Goal: Task Accomplishment & Management: Complete application form

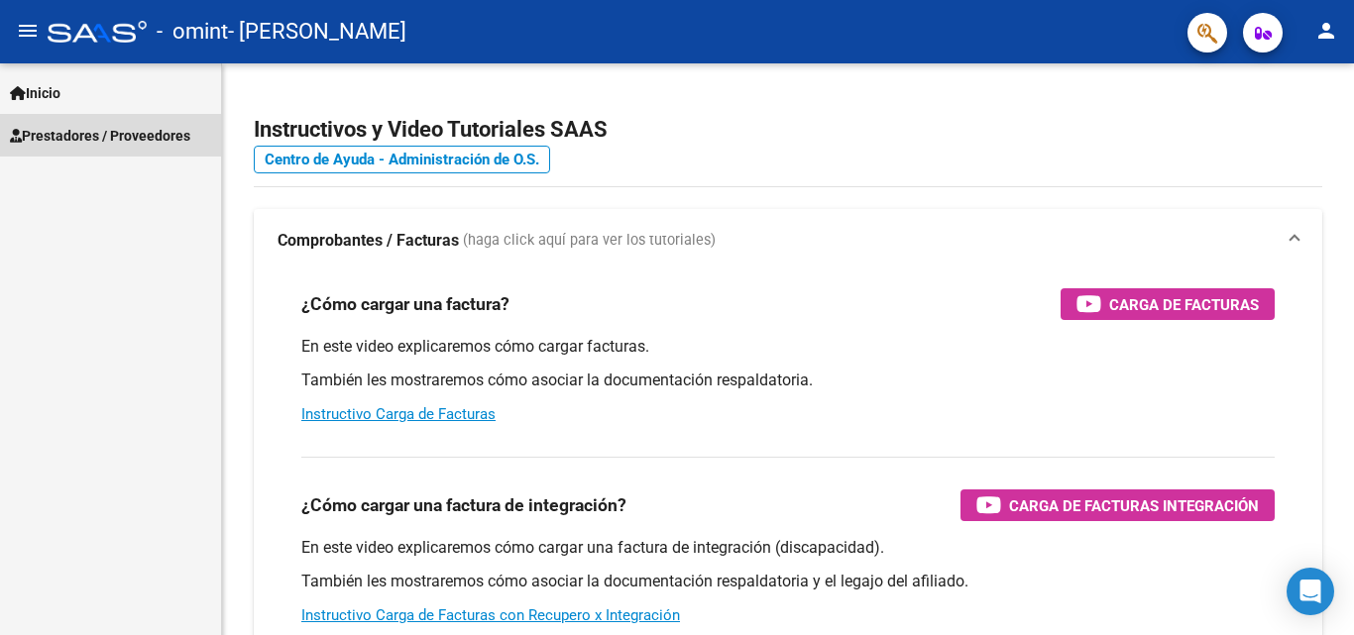
click at [130, 146] on span "Prestadores / Proveedores" at bounding box center [100, 136] width 180 height 22
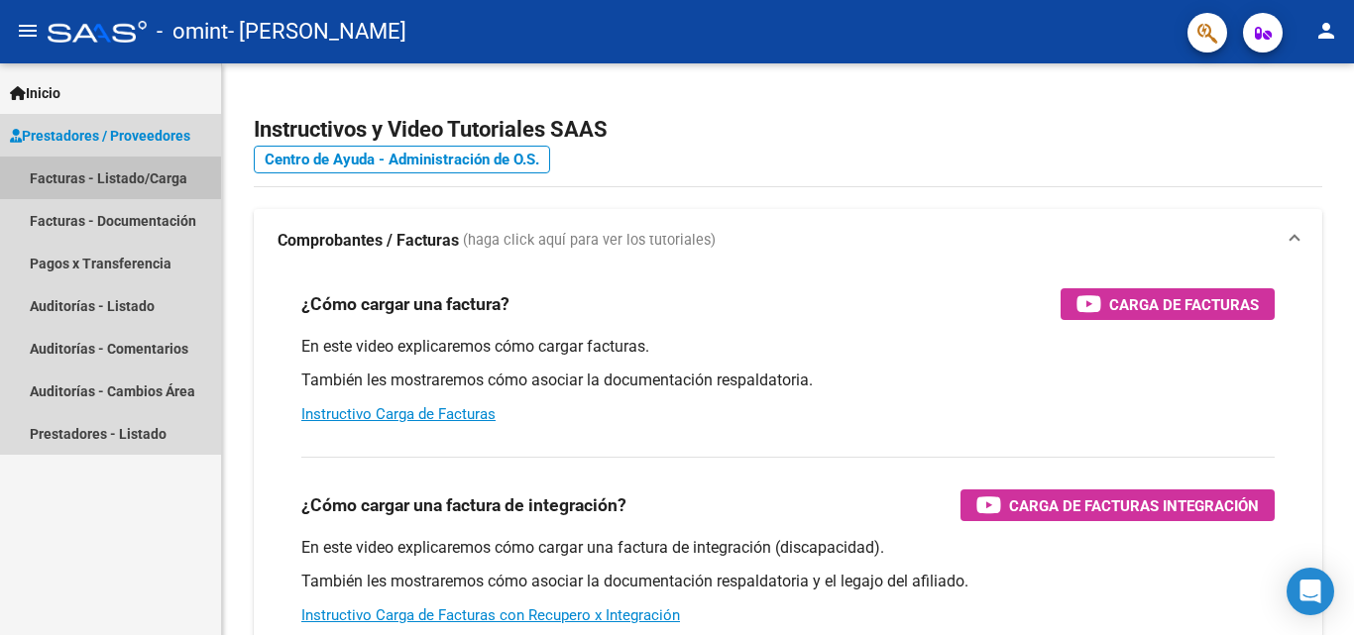
click at [158, 161] on link "Facturas - Listado/Carga" at bounding box center [110, 178] width 221 height 43
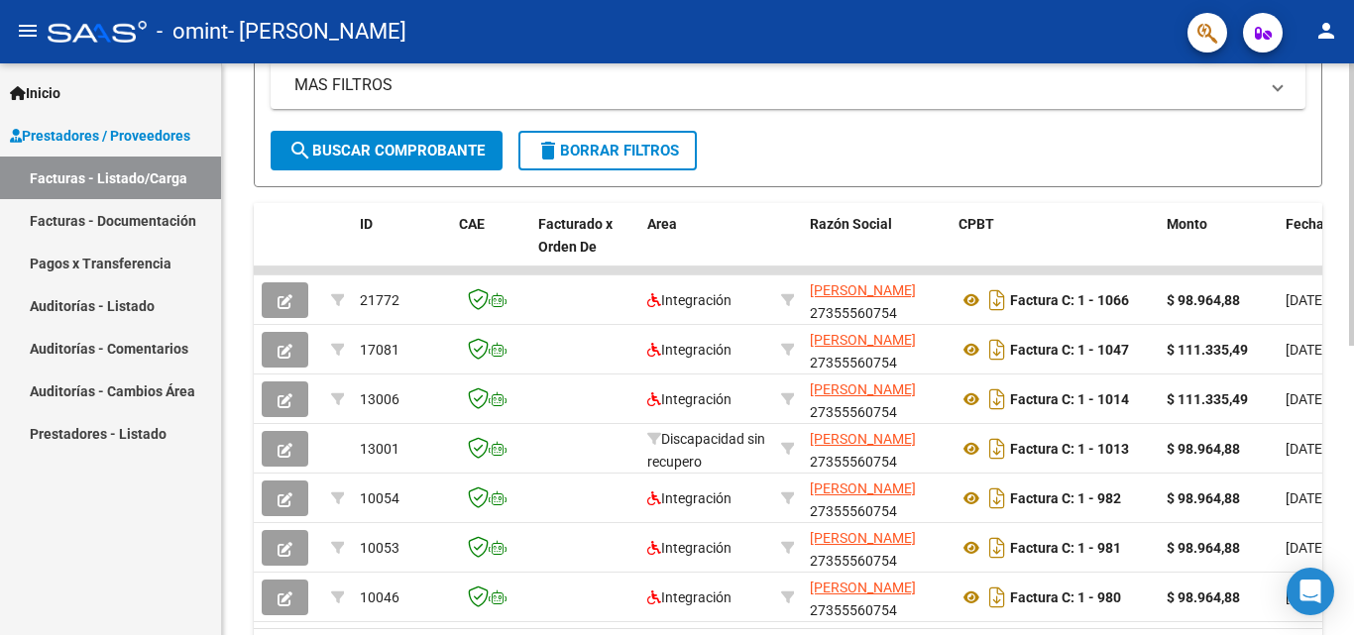
click at [1353, 440] on div at bounding box center [1351, 439] width 5 height 283
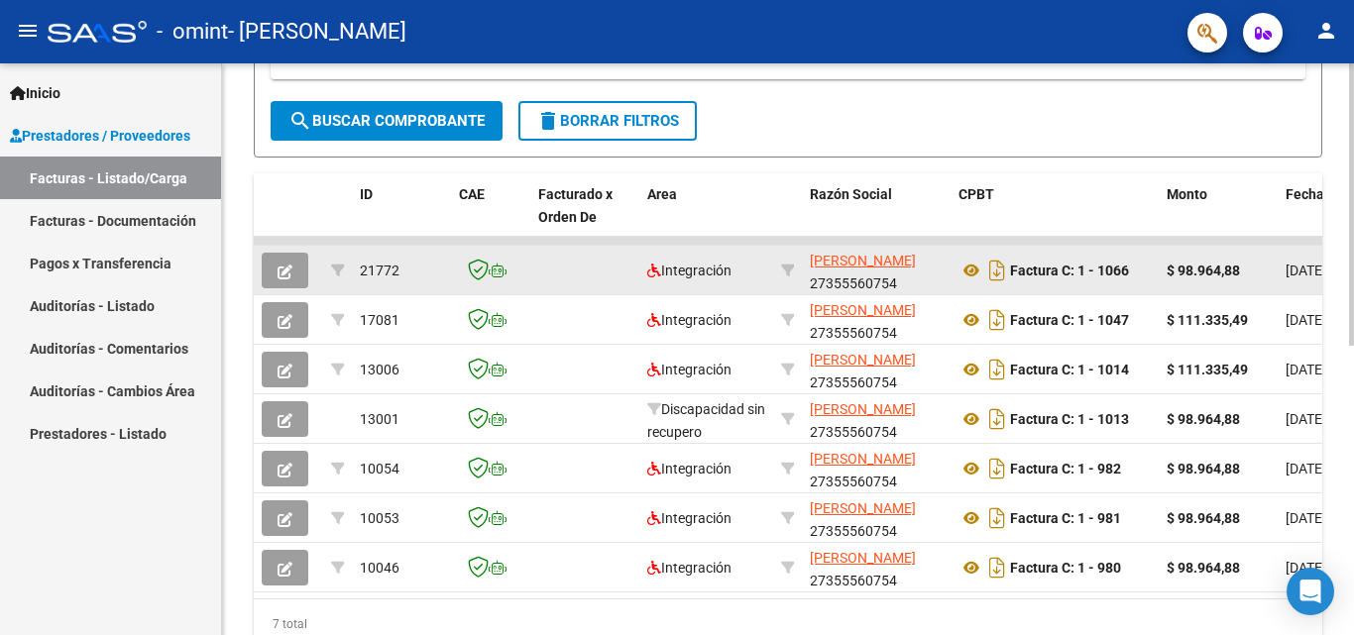
click at [1225, 263] on strong "$ 98.964,88" at bounding box center [1203, 271] width 73 height 16
click at [803, 276] on datatable-body-cell "[PERSON_NAME] 27355560754" at bounding box center [876, 270] width 149 height 49
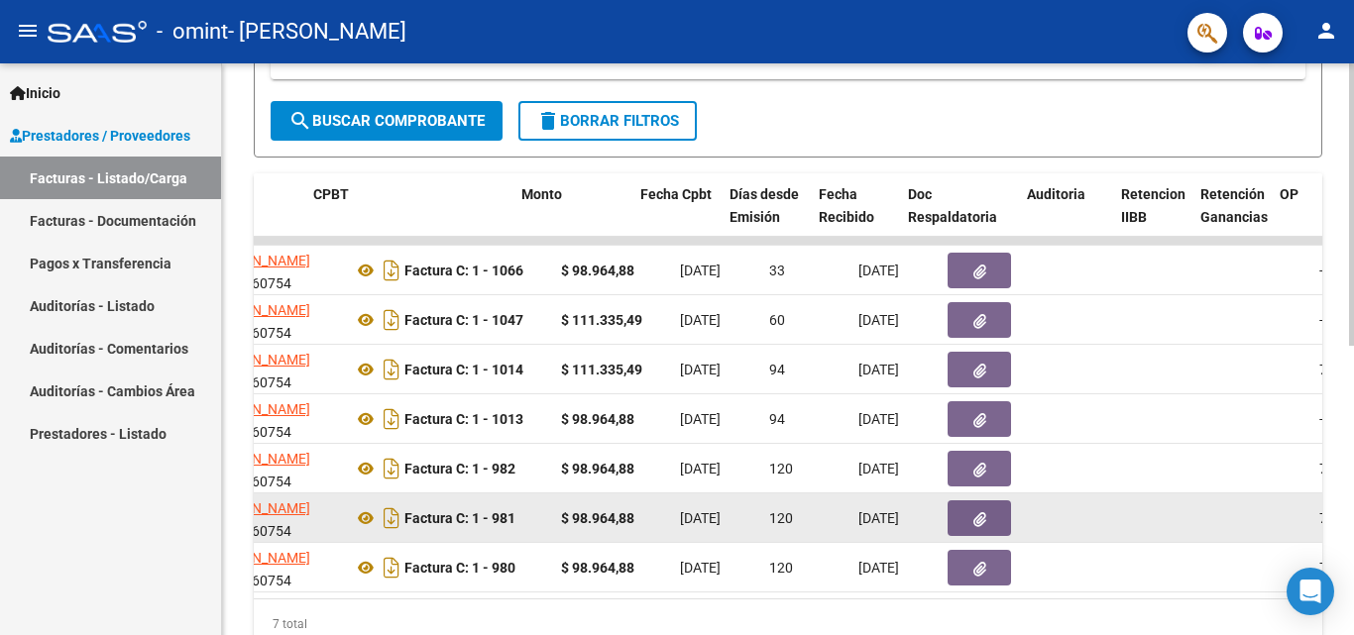
scroll to position [0, 593]
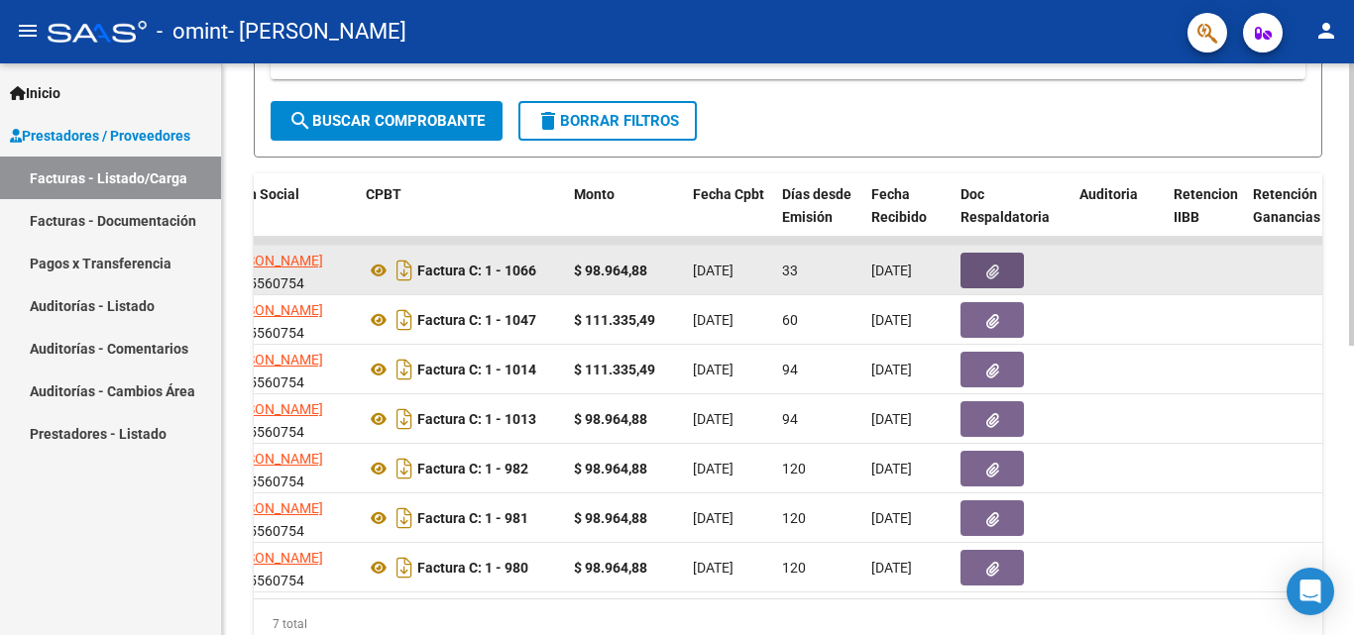
click at [1009, 260] on button "button" at bounding box center [992, 271] width 63 height 36
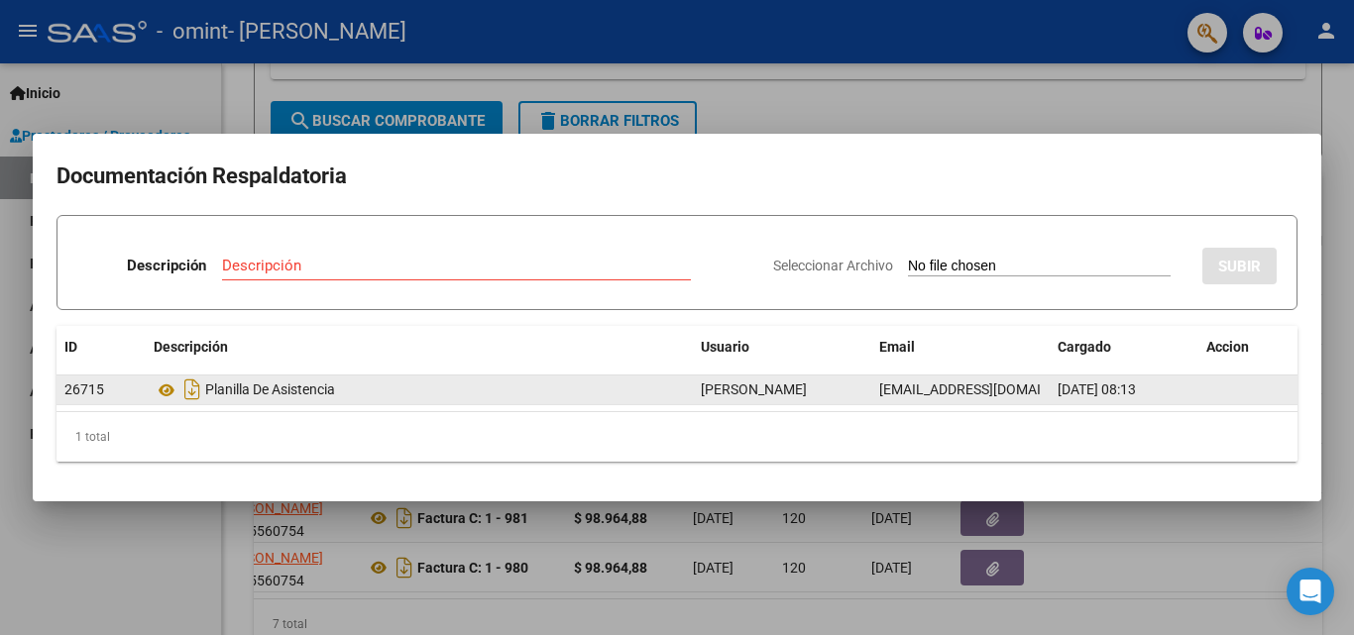
click at [275, 398] on div "Planilla De Asistencia" at bounding box center [419, 390] width 531 height 32
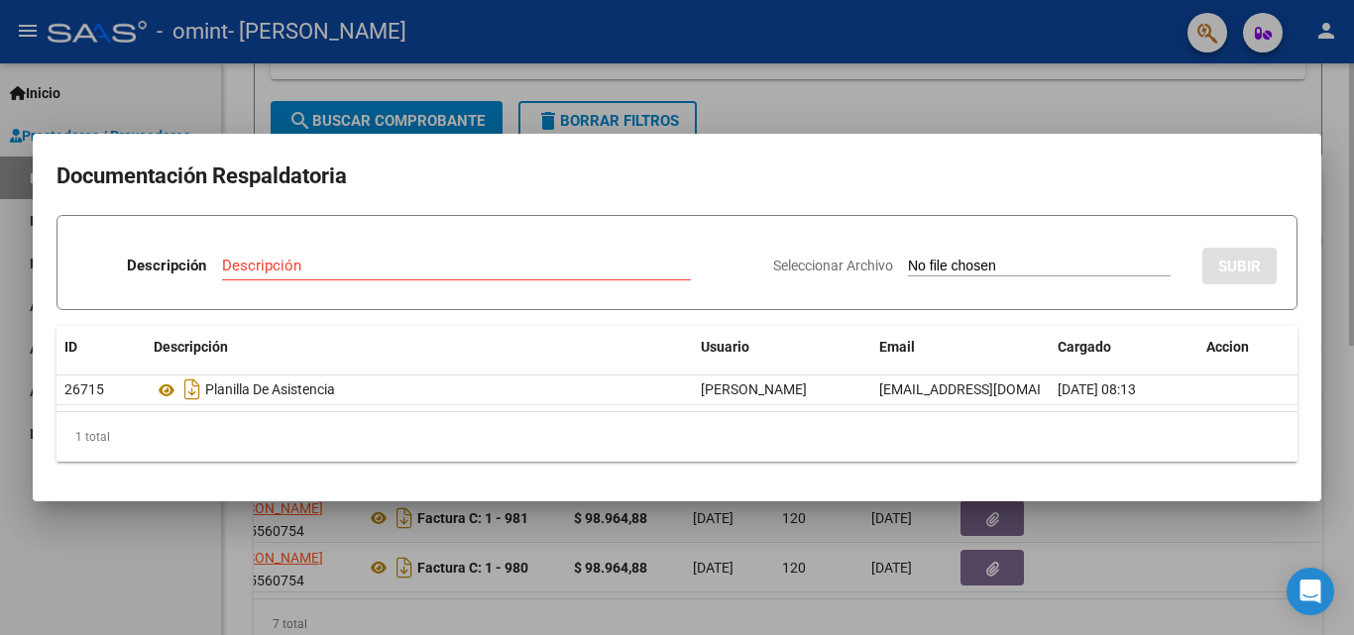
click at [1189, 115] on div at bounding box center [677, 317] width 1354 height 635
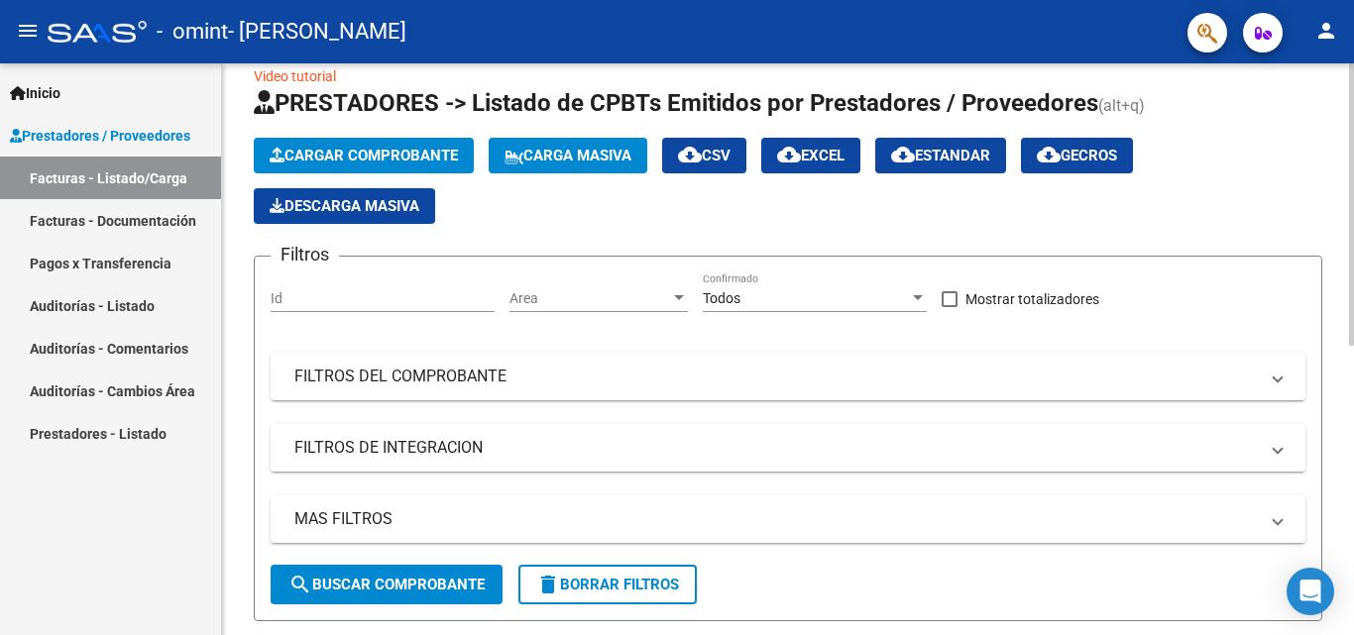
click at [1324, 113] on div "Video tutorial PRESTADORES -> Listado de CPBTs Emitidos por Prestadores / Prove…" at bounding box center [790, 605] width 1137 height 1143
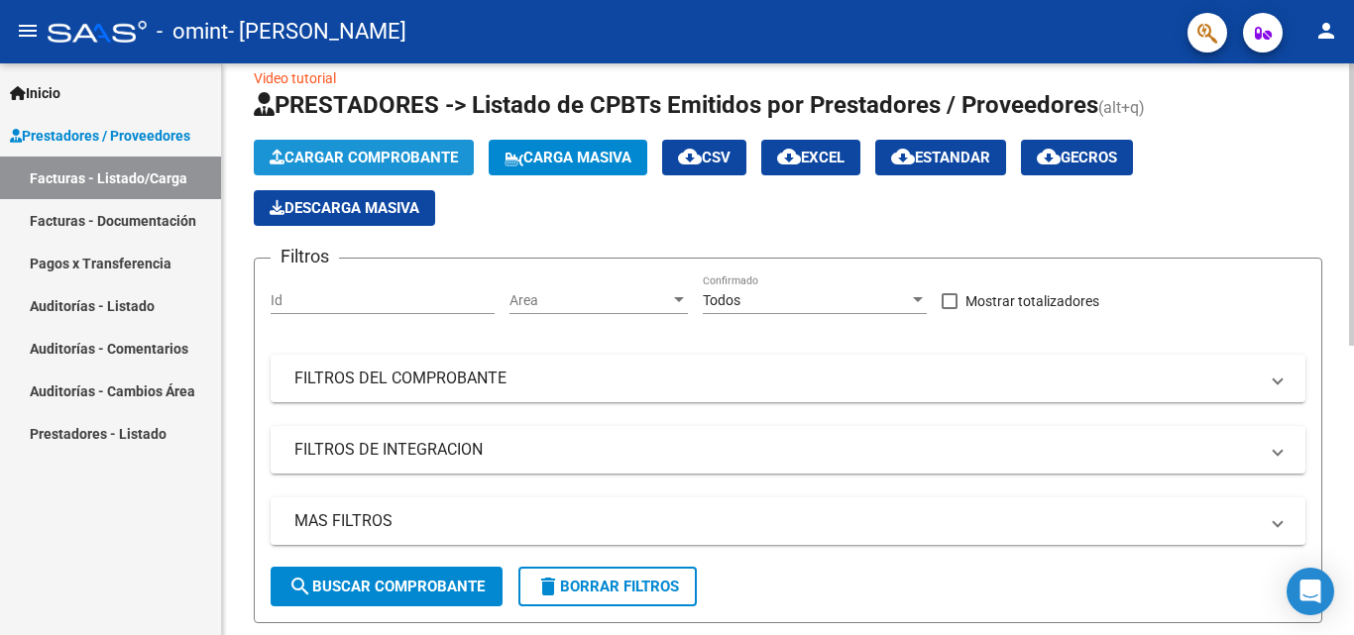
click at [400, 151] on span "Cargar Comprobante" at bounding box center [364, 158] width 188 height 18
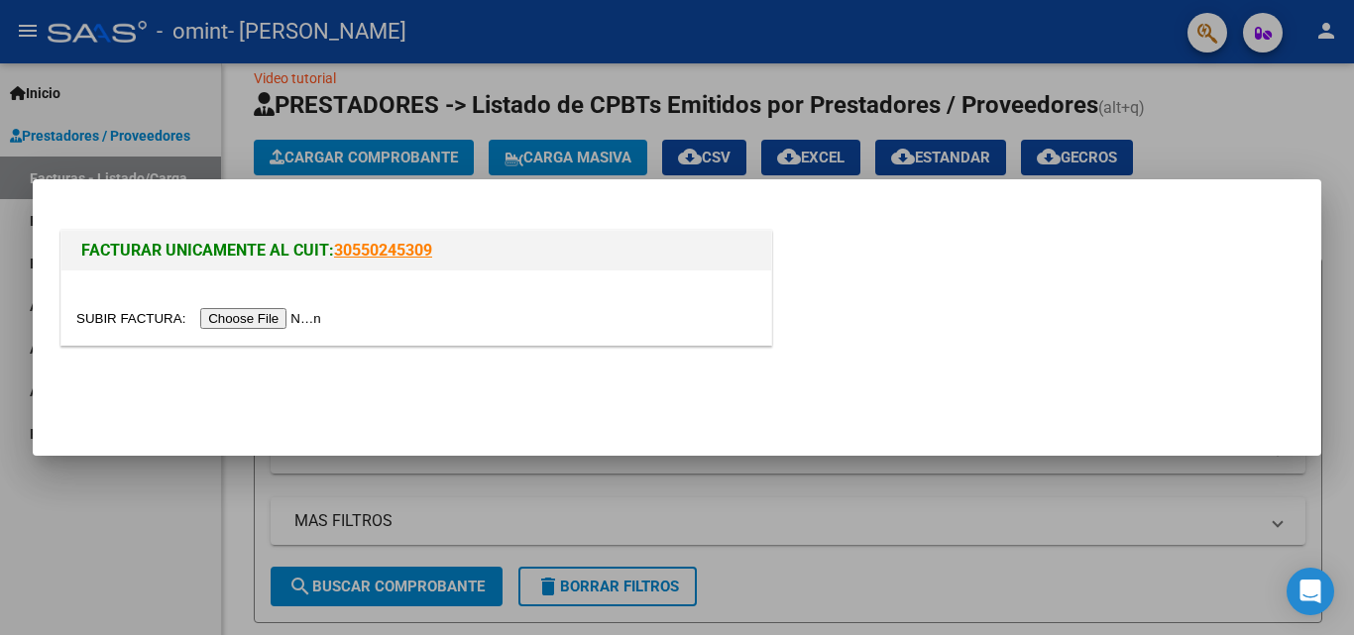
click at [292, 334] on div at bounding box center [416, 308] width 710 height 74
click at [296, 322] on input "file" at bounding box center [201, 318] width 251 height 21
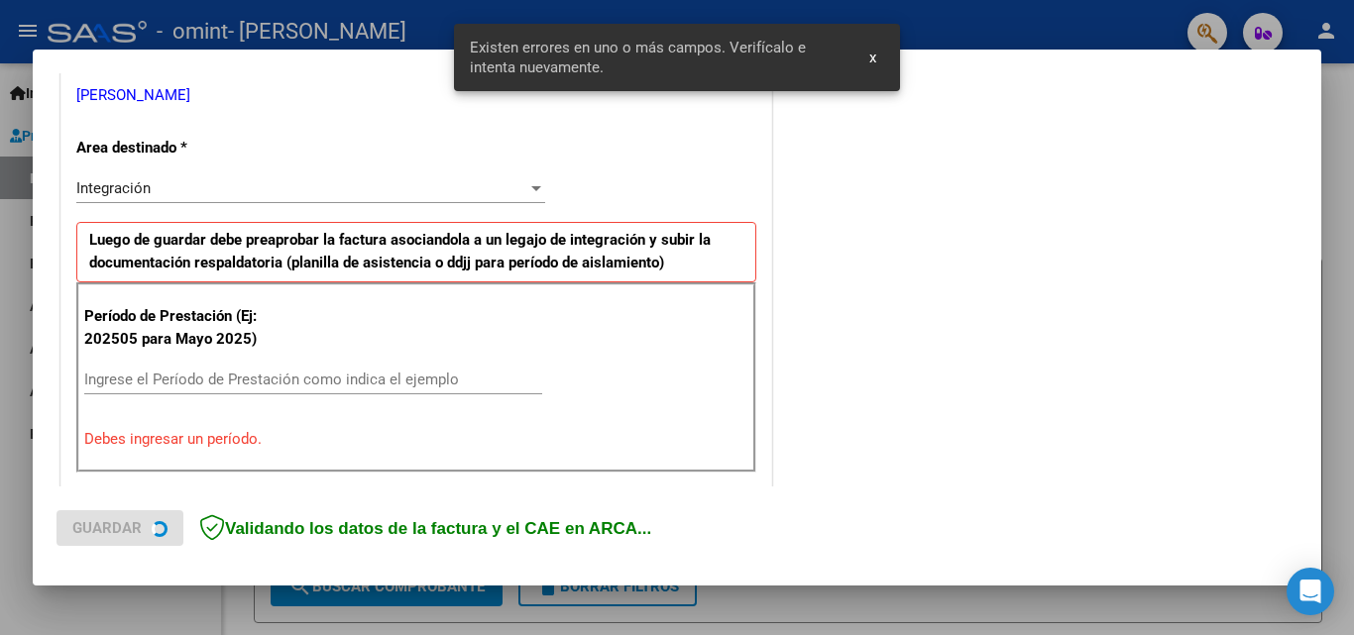
scroll to position [447, 0]
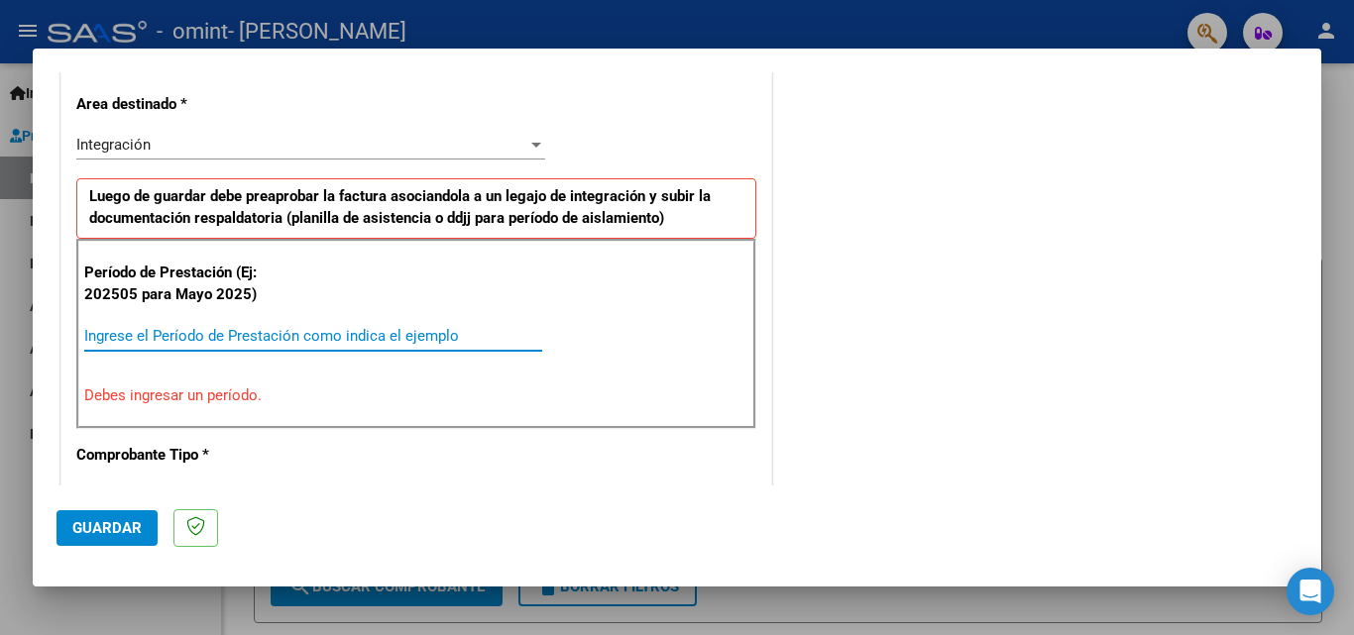
click at [225, 342] on input "Ingrese el Período de Prestación como indica el ejemplo" at bounding box center [313, 336] width 458 height 18
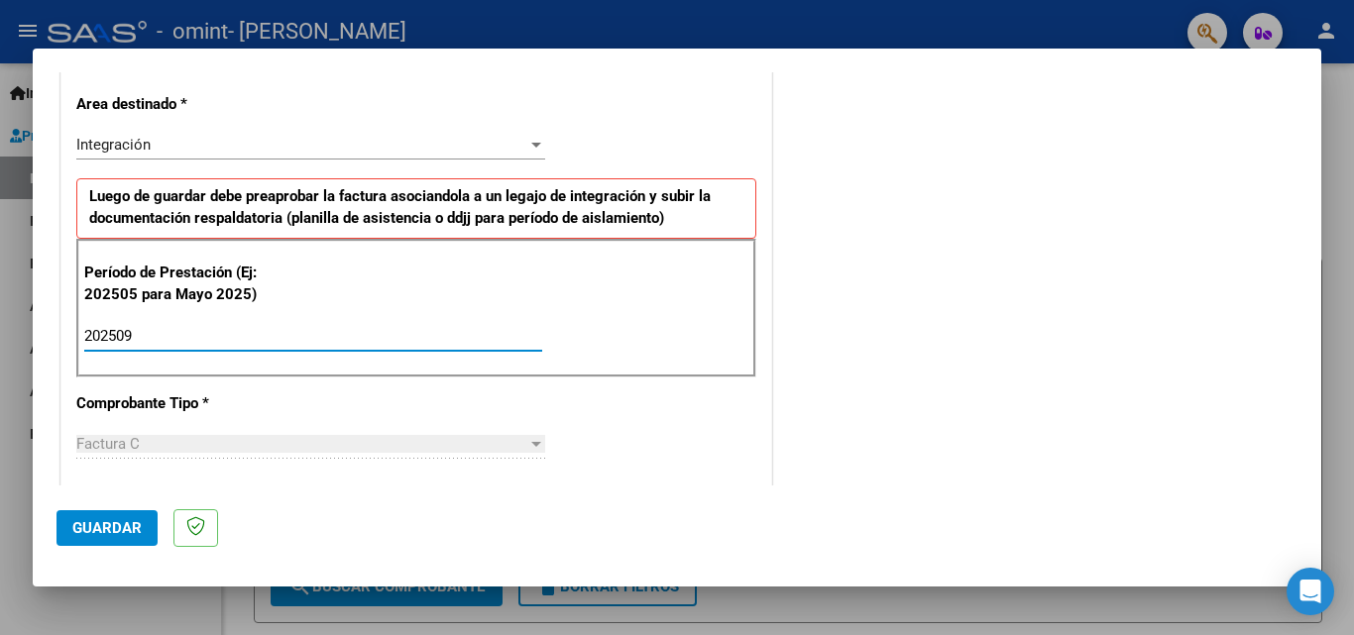
type input "202509"
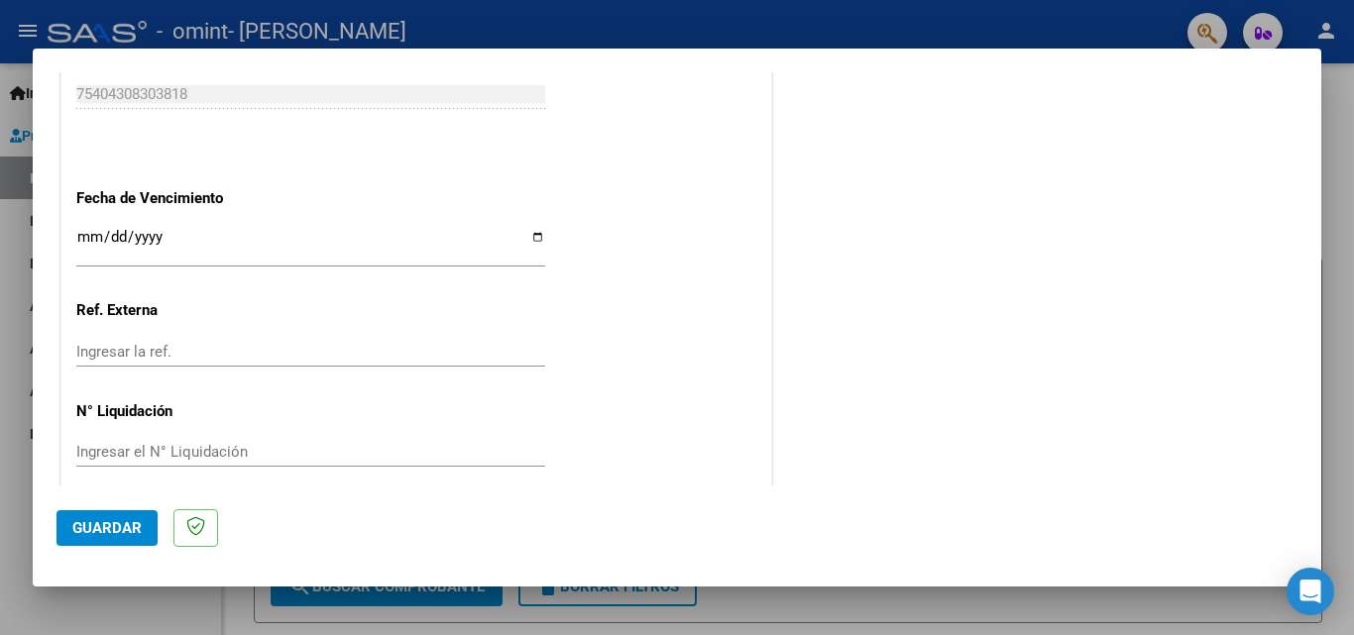
scroll to position [1331, 0]
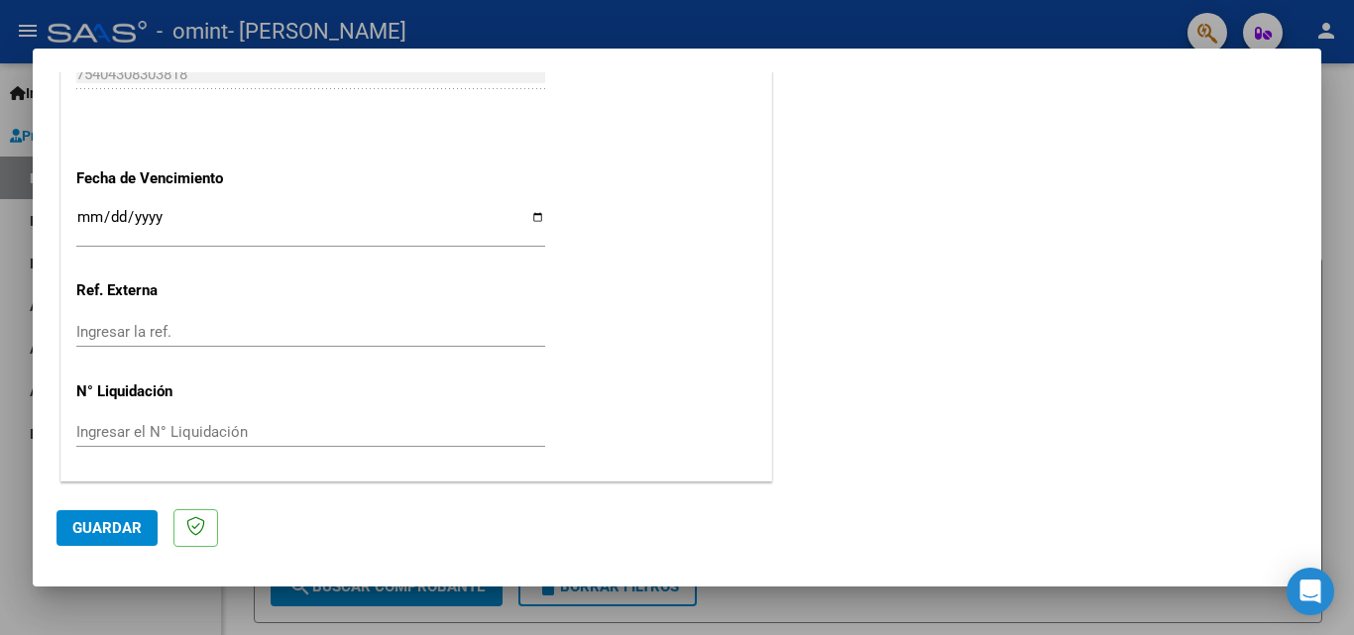
click at [102, 235] on input "Ingresar la fecha" at bounding box center [310, 225] width 469 height 32
click at [92, 223] on input "Ingresar la fecha" at bounding box center [310, 225] width 469 height 32
click at [85, 219] on input "Ingresar la fecha" at bounding box center [310, 225] width 469 height 32
click at [530, 218] on input "Ingresar la fecha" at bounding box center [310, 225] width 469 height 32
type input "[DATE]"
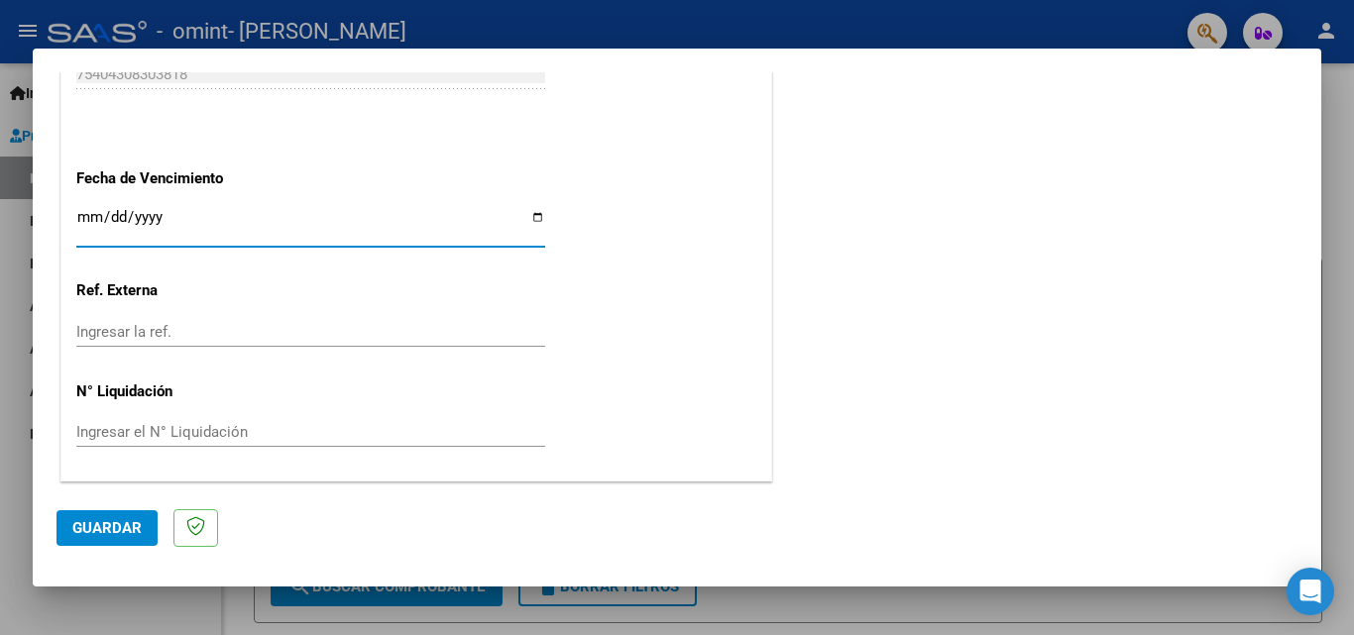
click at [118, 542] on button "Guardar" at bounding box center [107, 529] width 101 height 36
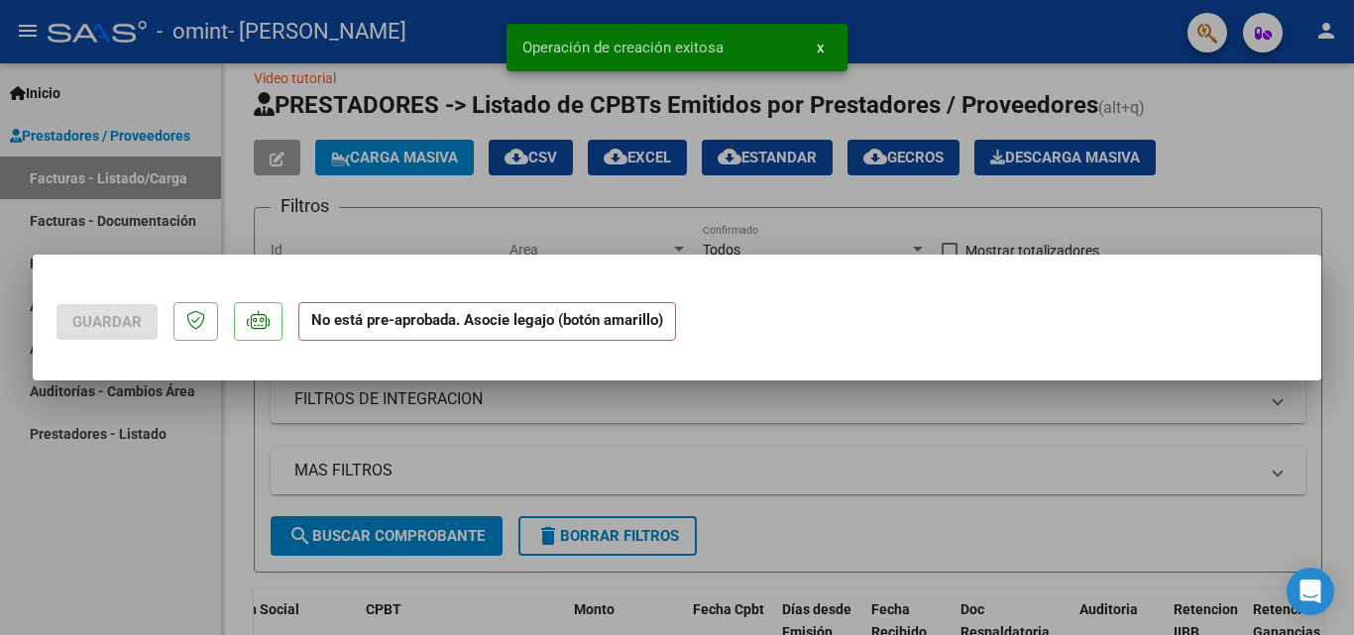
scroll to position [0, 0]
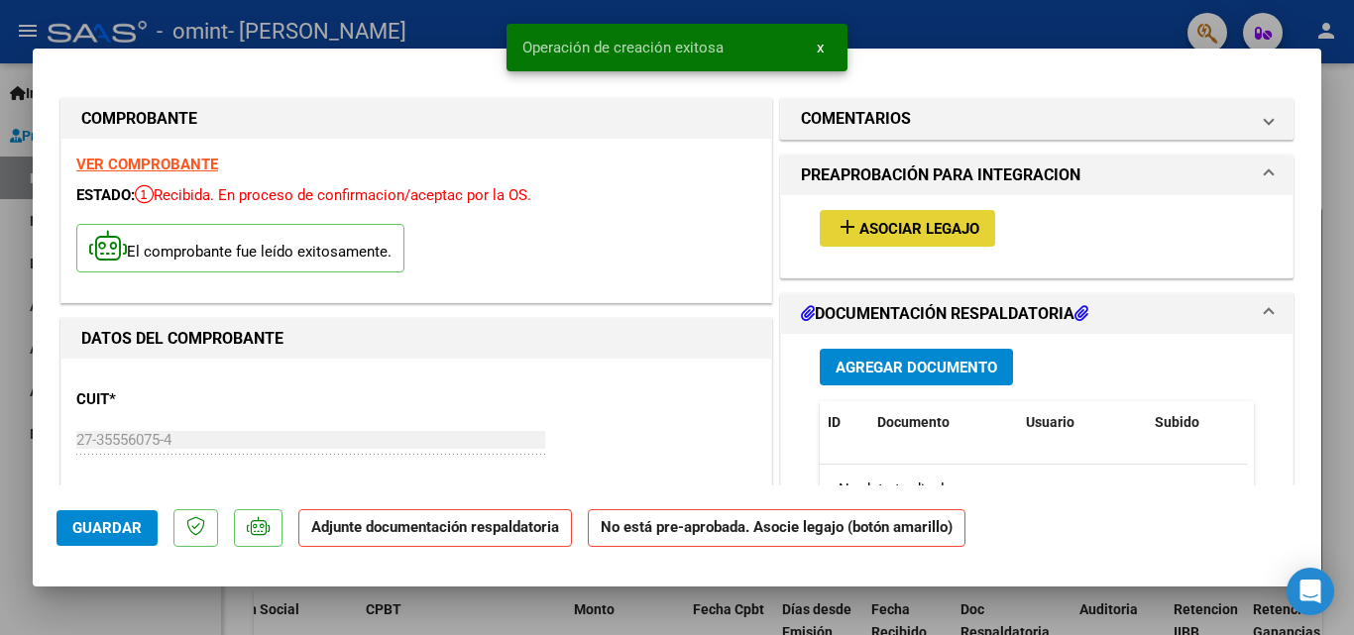
click at [972, 229] on span "Asociar Legajo" at bounding box center [919, 229] width 120 height 18
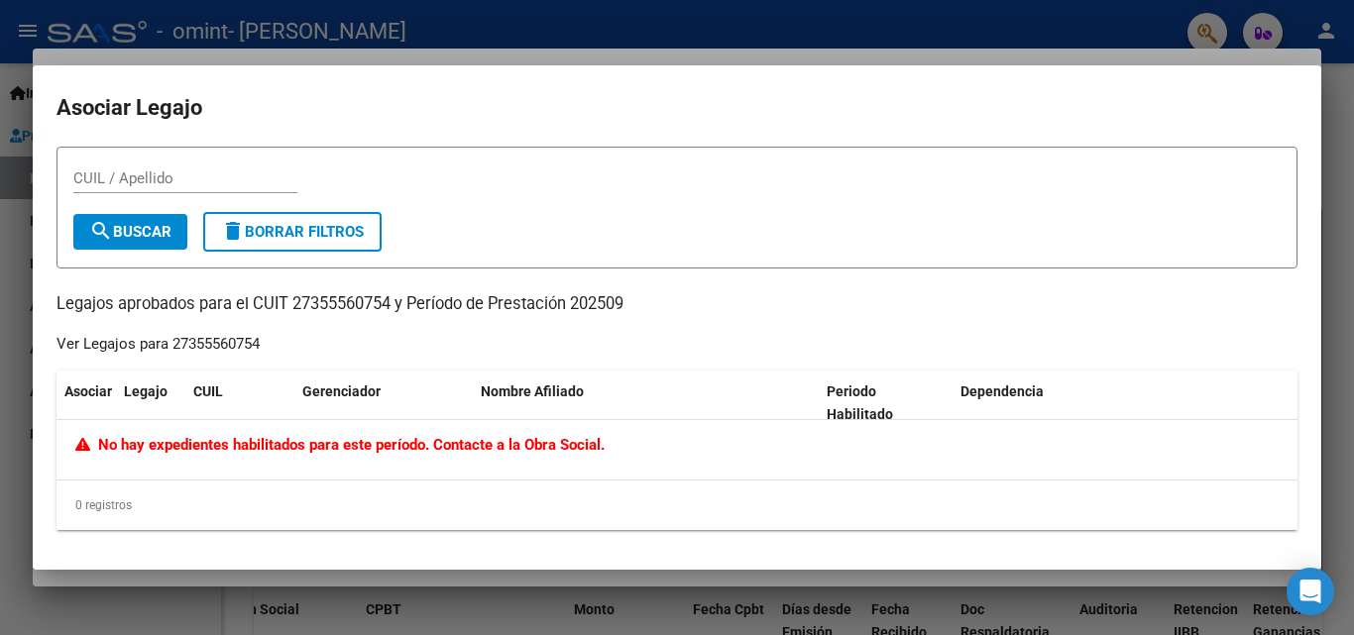
click at [180, 188] on div "CUIL / Apellido" at bounding box center [185, 179] width 224 height 30
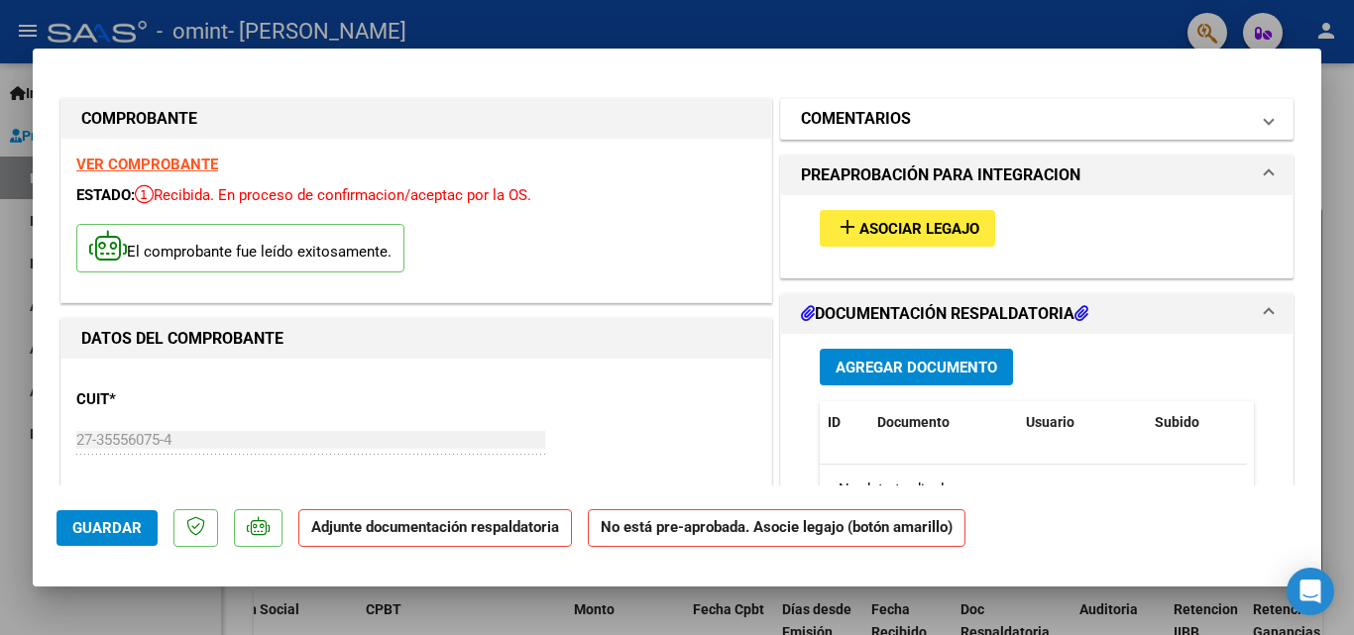
click at [1074, 126] on mat-panel-title "COMENTARIOS" at bounding box center [1025, 119] width 448 height 24
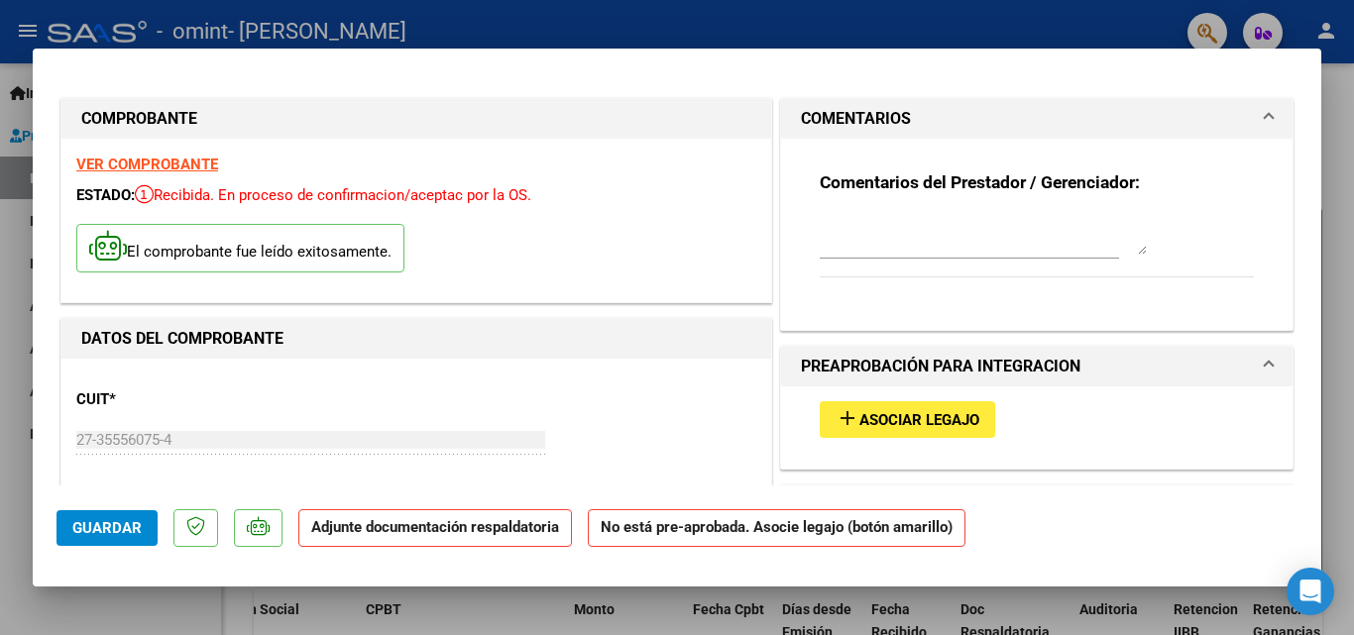
click at [1068, 134] on mat-expansion-panel-header "COMENTARIOS" at bounding box center [1037, 119] width 512 height 40
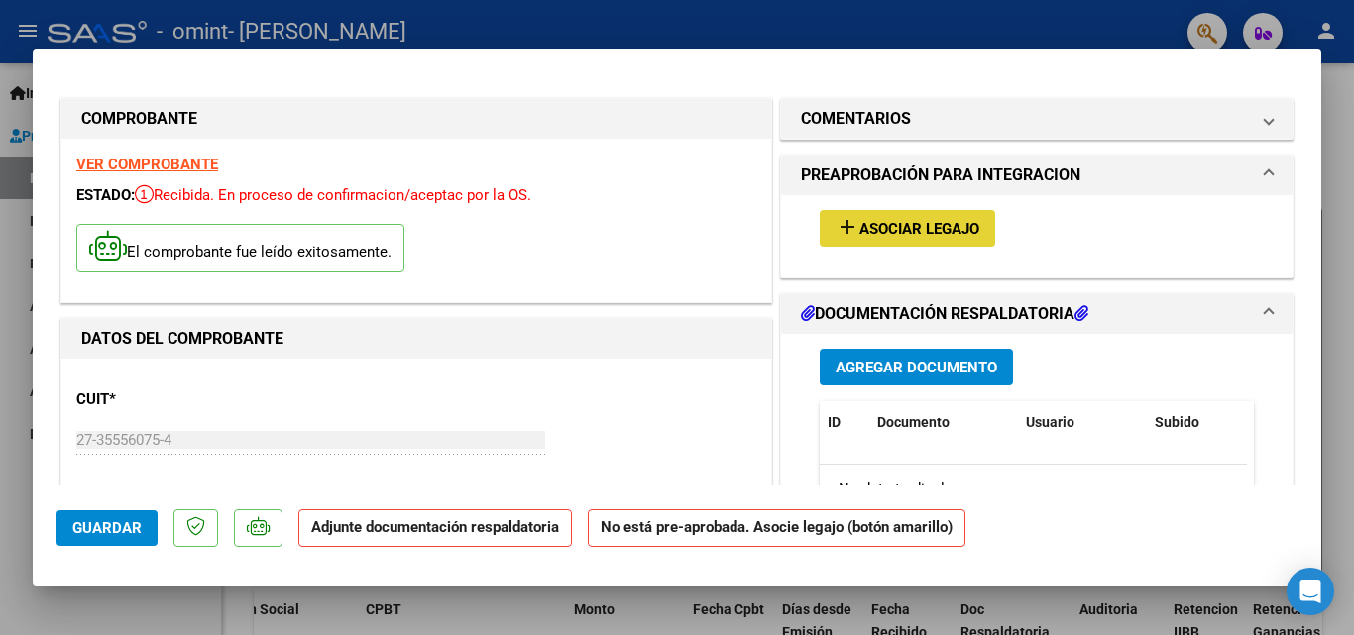
click at [937, 219] on span "add Asociar Legajo" at bounding box center [908, 228] width 144 height 18
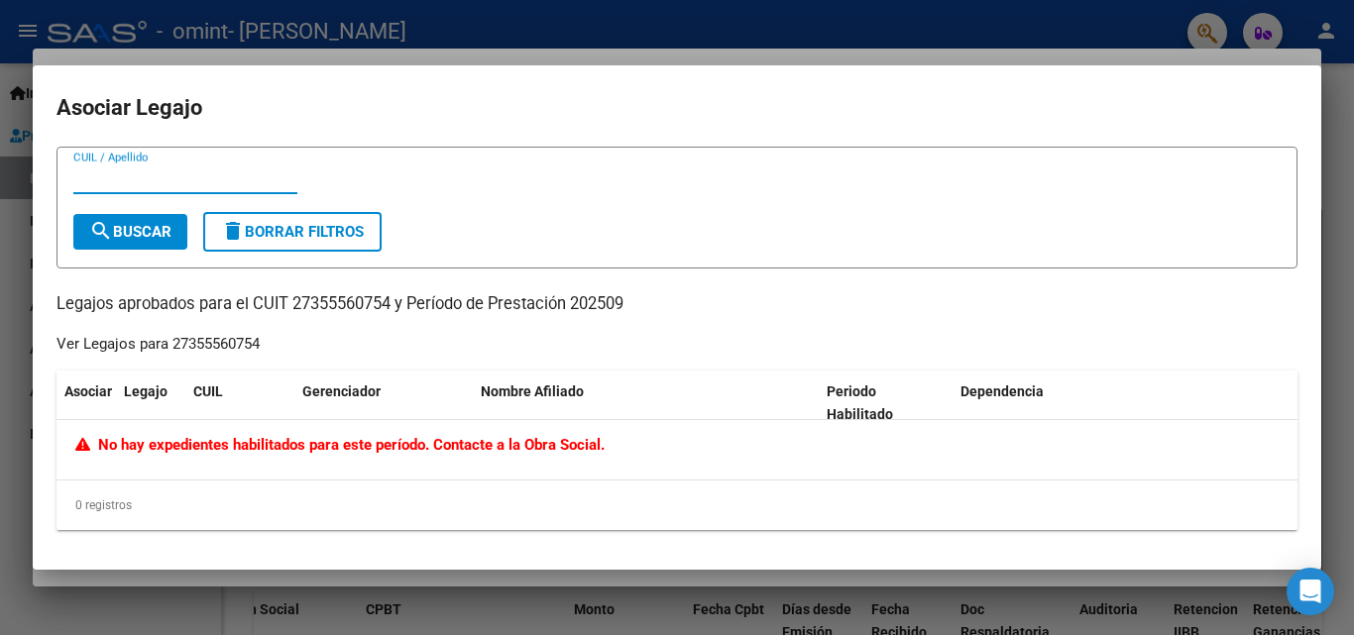
click at [242, 171] on input "CUIL / Apellido" at bounding box center [185, 179] width 224 height 18
click at [234, 177] on input "CUIL / Apellido" at bounding box center [185, 179] width 224 height 18
type input "l"
type input "5"
type input "L"
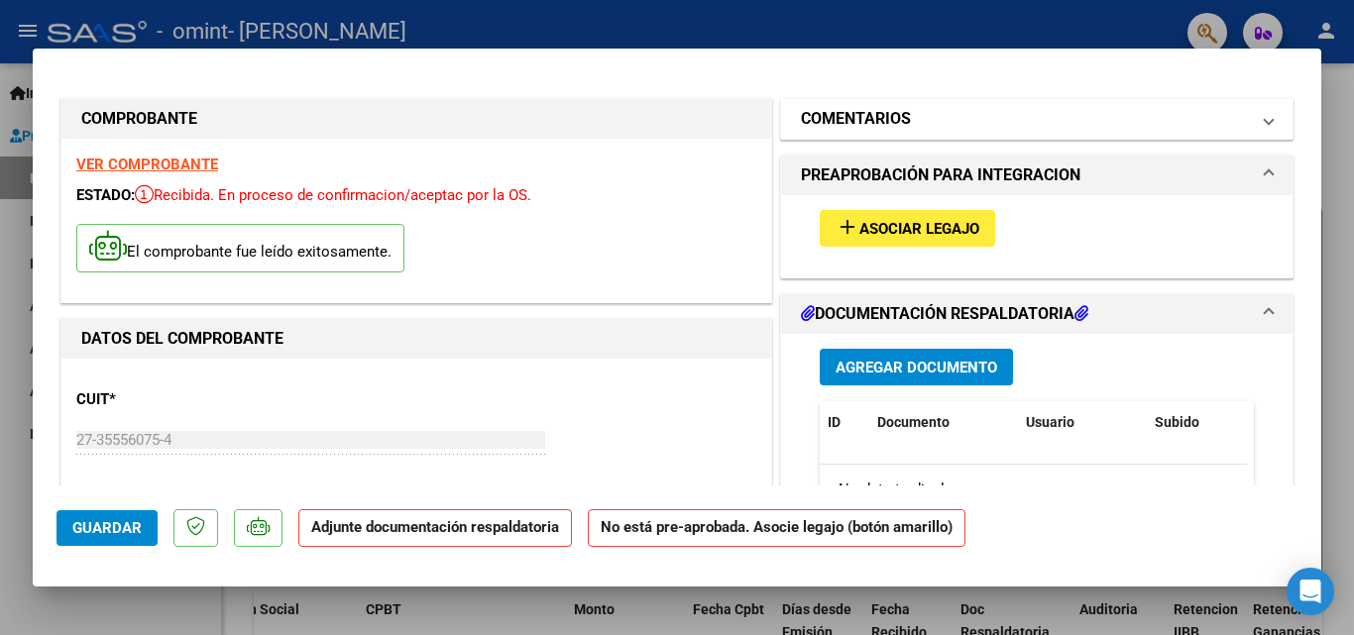
click at [1265, 109] on span at bounding box center [1269, 119] width 8 height 24
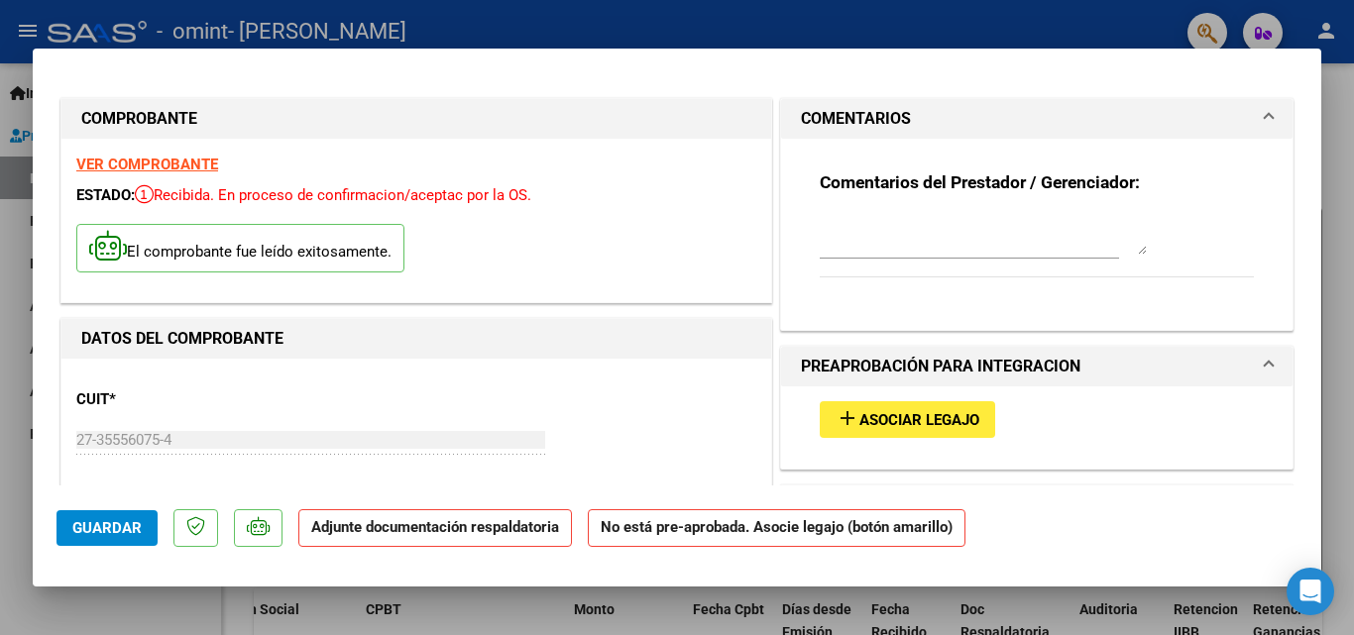
click at [1326, 474] on div at bounding box center [677, 317] width 1354 height 635
type input "$ 0,00"
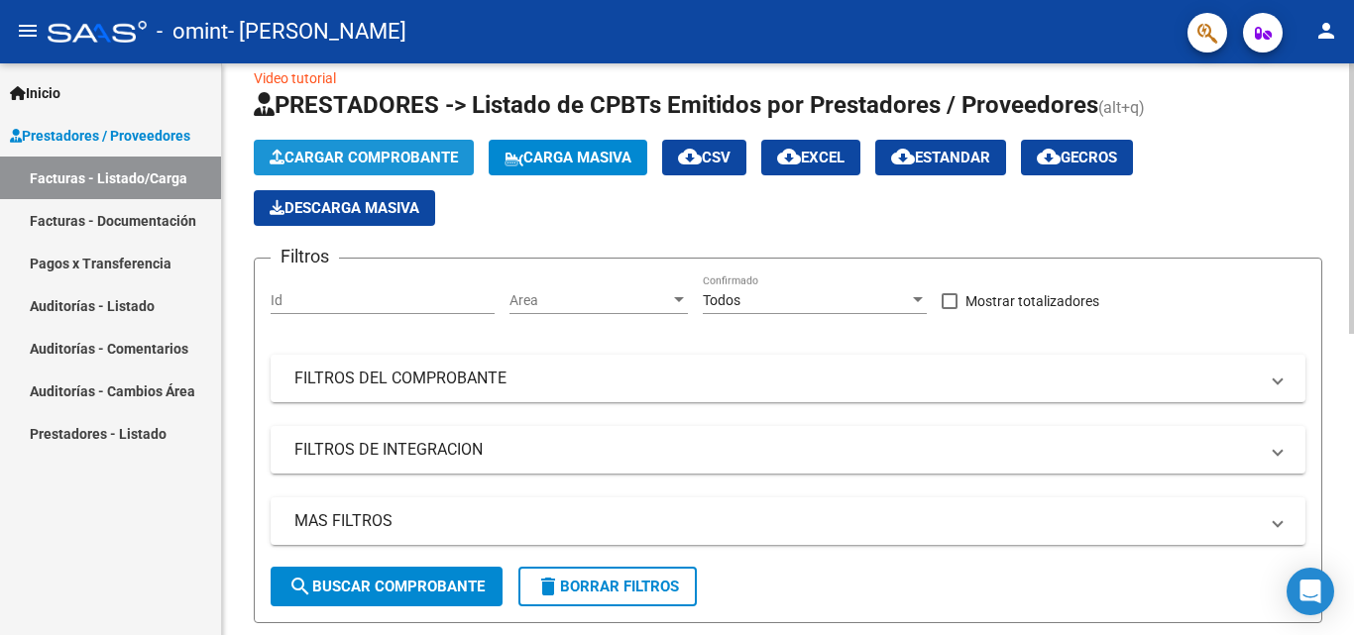
click at [431, 151] on span "Cargar Comprobante" at bounding box center [364, 158] width 188 height 18
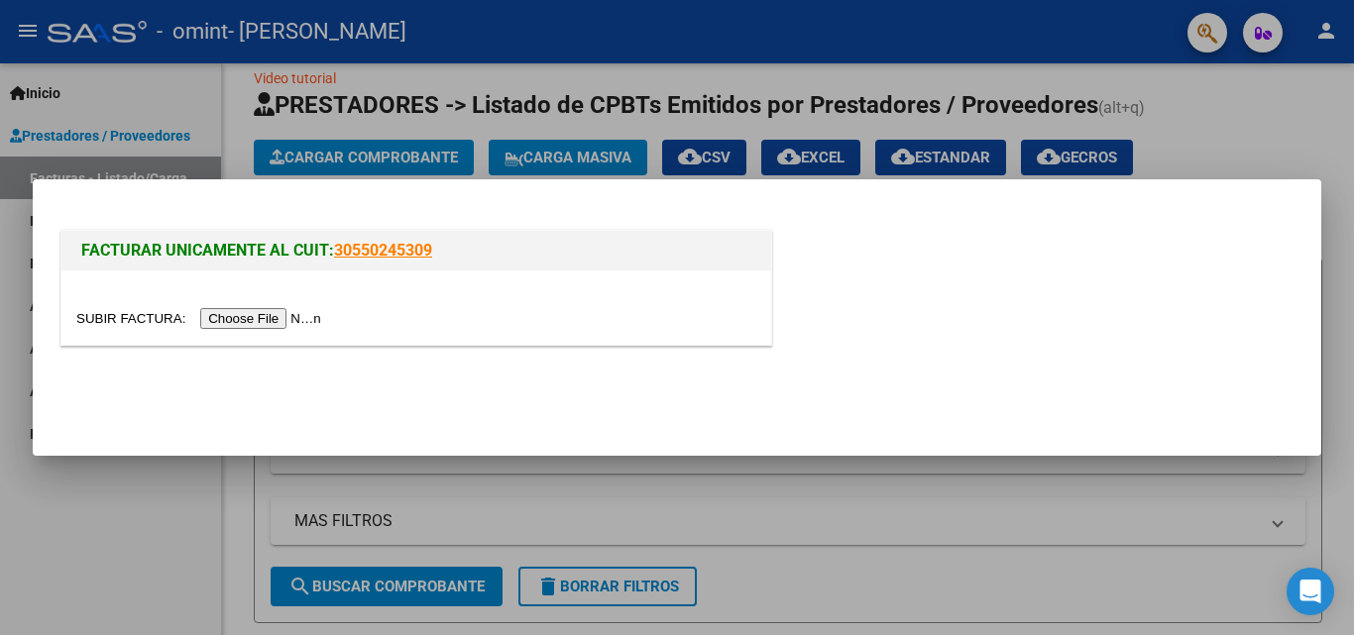
click at [287, 313] on input "file" at bounding box center [201, 318] width 251 height 21
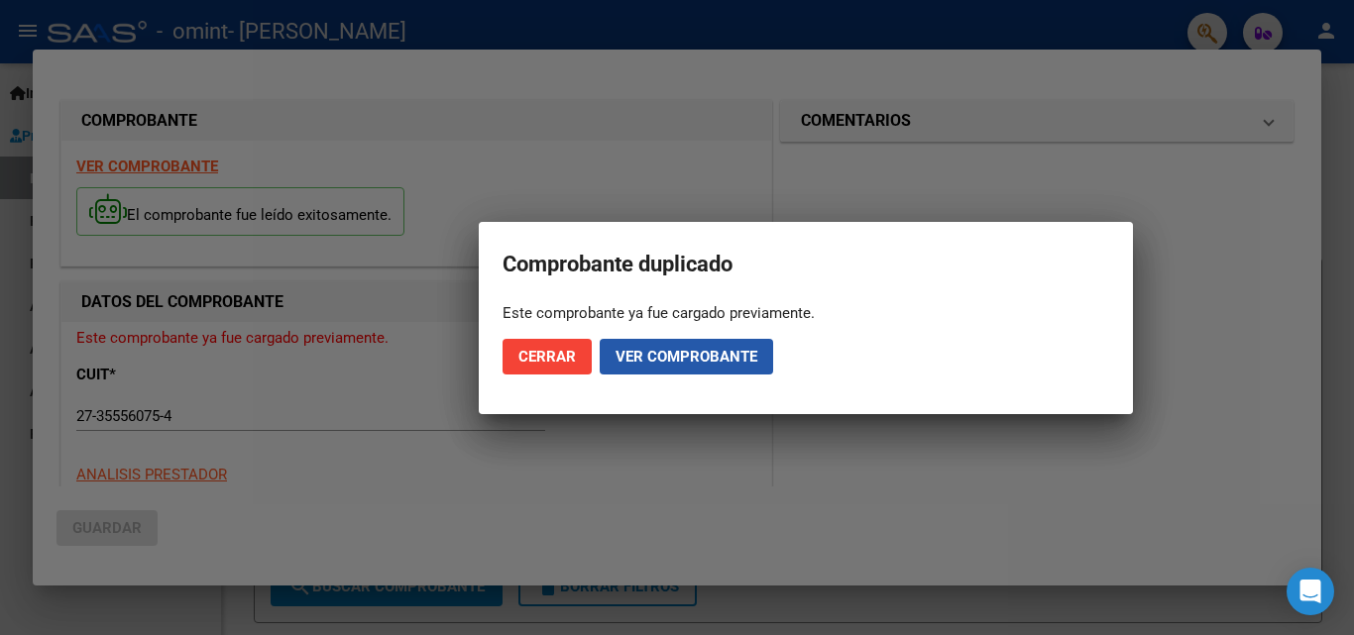
click at [701, 344] on button "Ver comprobante" at bounding box center [686, 357] width 173 height 36
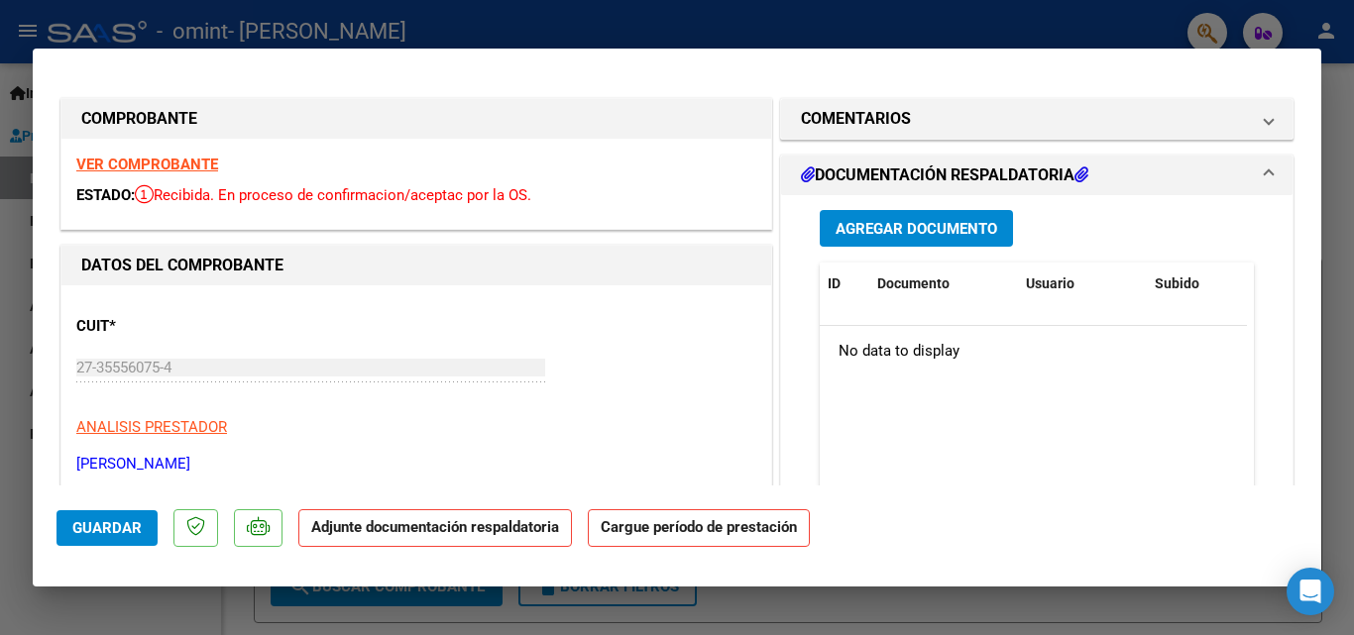
click at [873, 250] on div "Agregar Documento ID Documento Usuario Subido Acción No data to display 0 total…" at bounding box center [1037, 393] width 464 height 396
click at [883, 234] on span "Agregar Documento" at bounding box center [917, 229] width 162 height 18
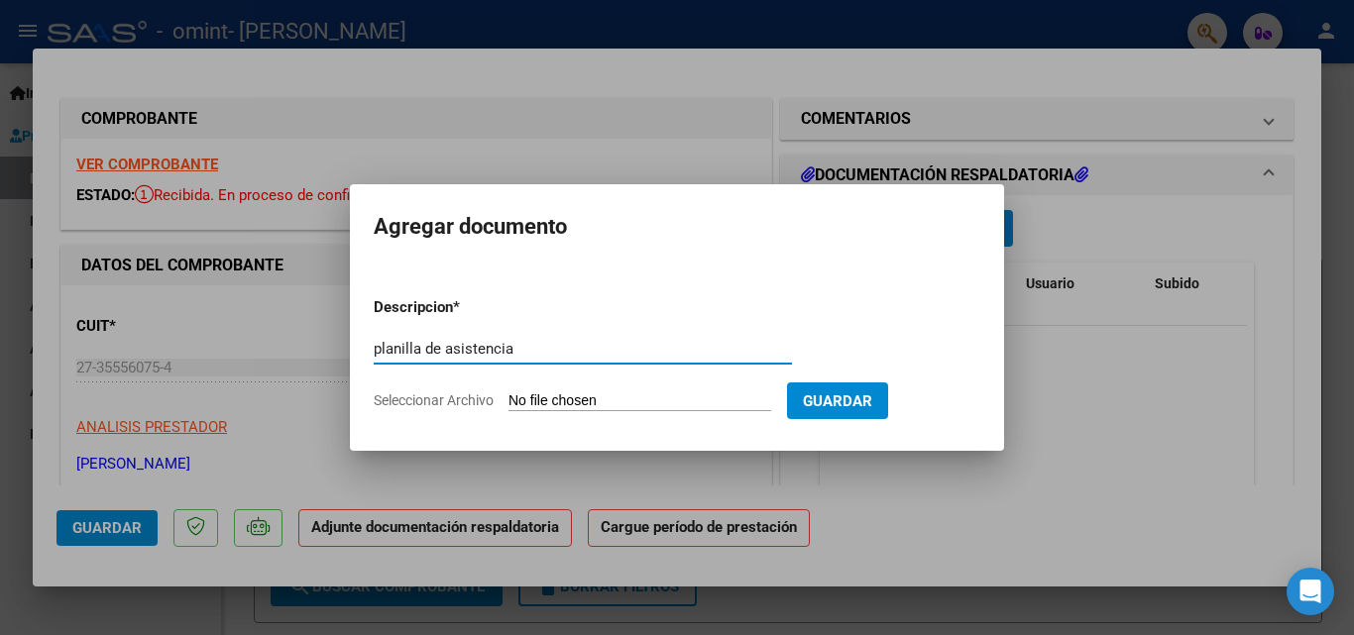
type input "planilla de asistencia"
click at [659, 402] on input "Seleccionar Archivo" at bounding box center [640, 402] width 263 height 19
type input "C:\fakepath\planilla de asistencia.pdf"
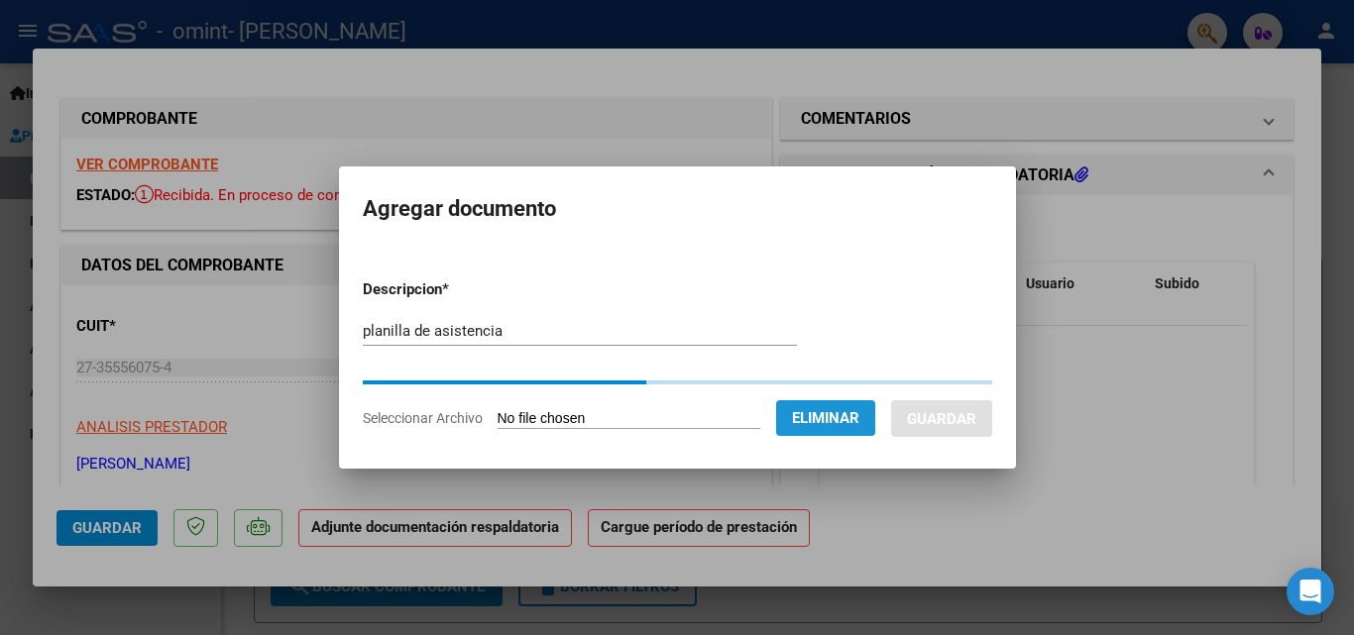
click at [859, 426] on span "Eliminar" at bounding box center [825, 418] width 67 height 18
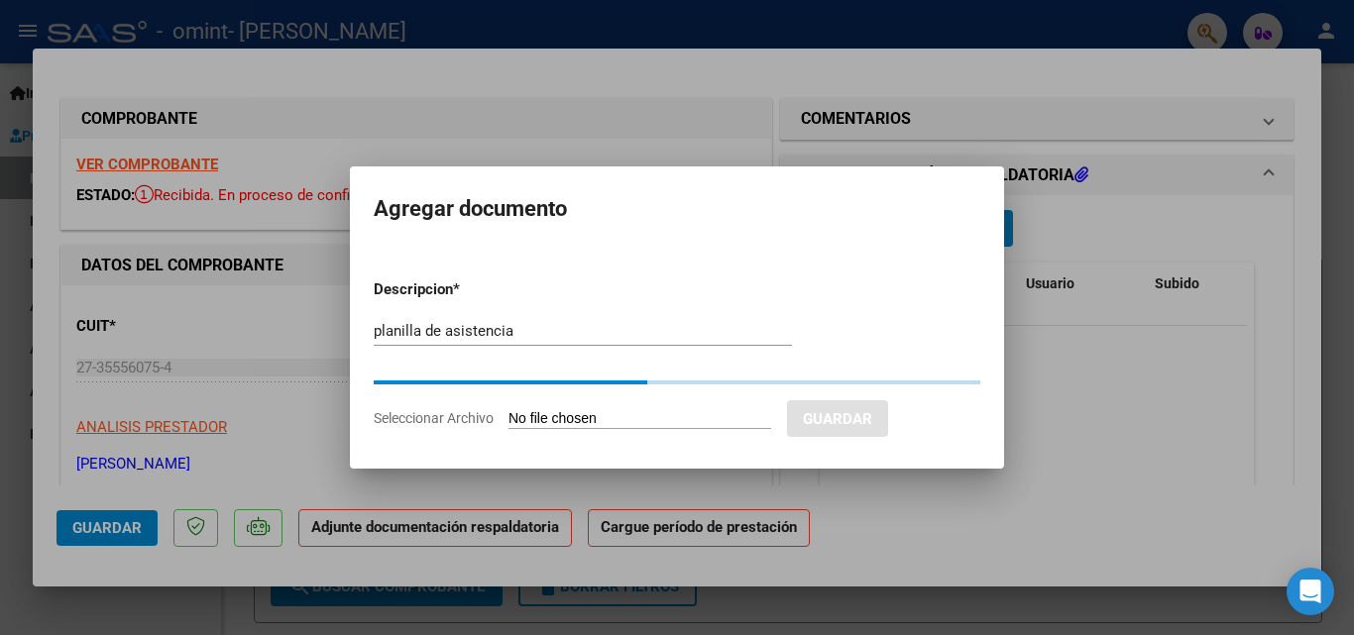
click at [1241, 507] on div at bounding box center [677, 317] width 1354 height 635
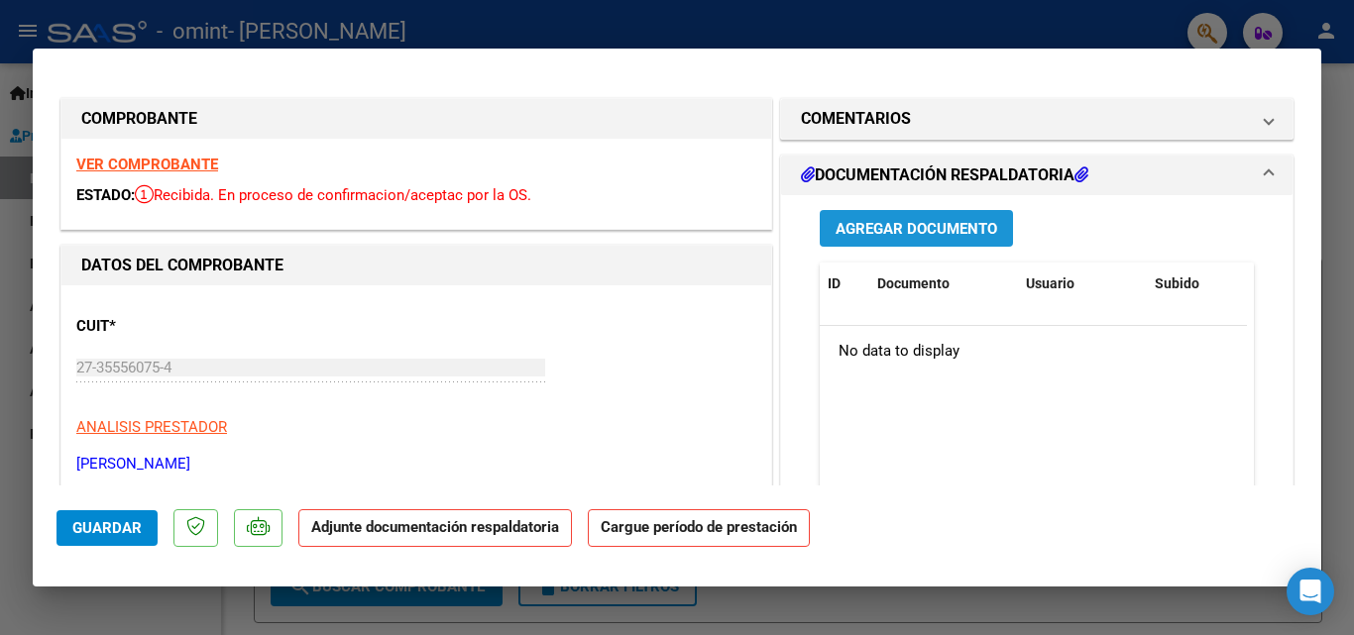
click at [990, 231] on button "Agregar Documento" at bounding box center [916, 228] width 193 height 37
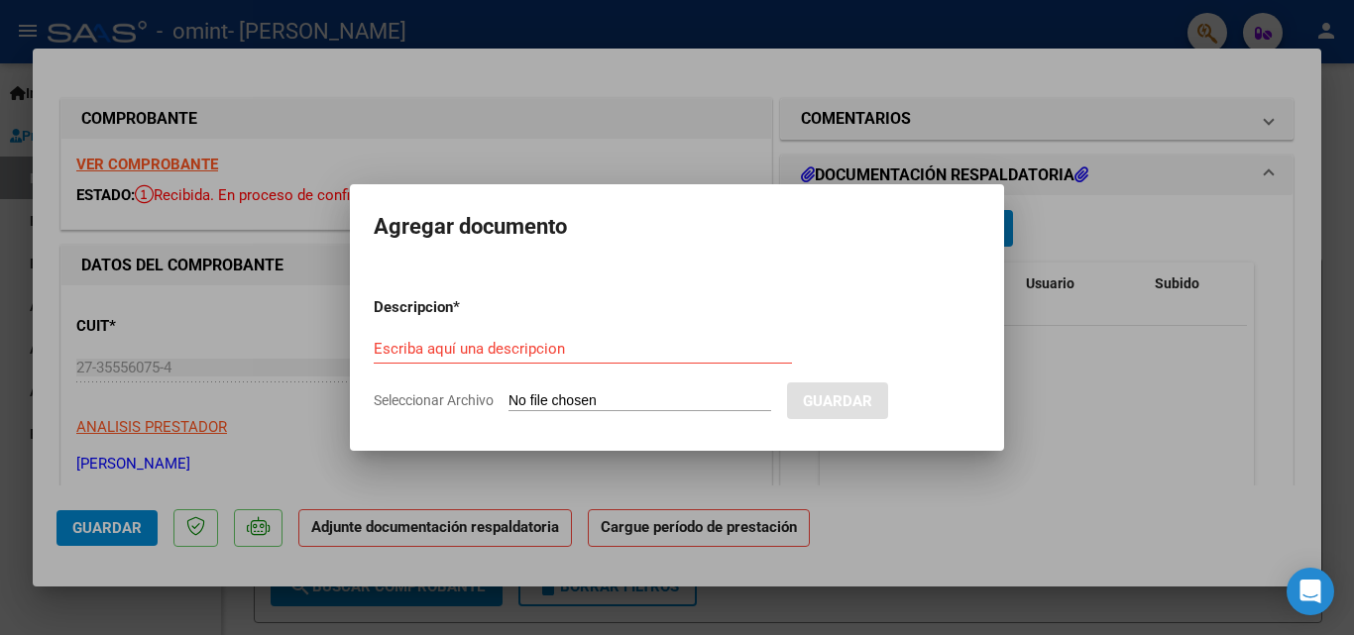
click at [603, 401] on input "Seleccionar Archivo" at bounding box center [640, 402] width 263 height 19
type input "C:\fakepath\planilla de asistencia.pdf"
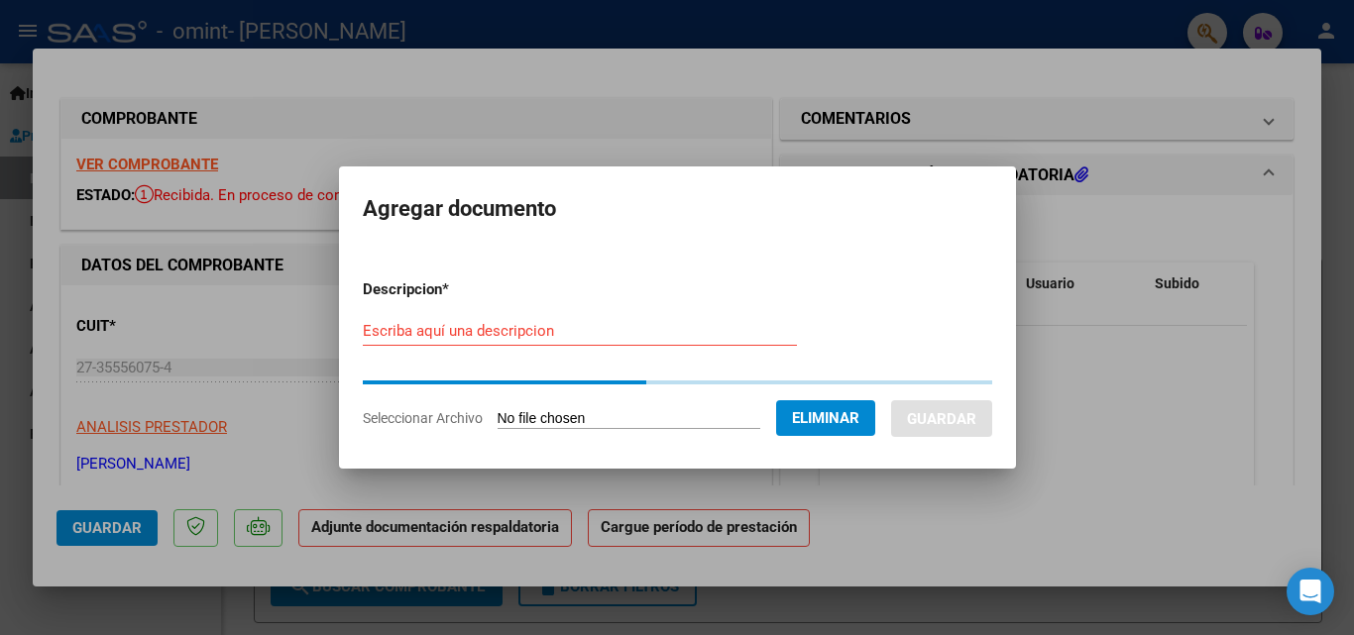
click at [527, 330] on input "Escriba aquí una descripcion" at bounding box center [580, 331] width 434 height 18
type input "planilla de asistencia [PERSON_NAME]"
click at [716, 393] on form "Descripcion * planilla de asistencia [PERSON_NAME] aquí una descripcion Selecci…" at bounding box center [677, 354] width 629 height 180
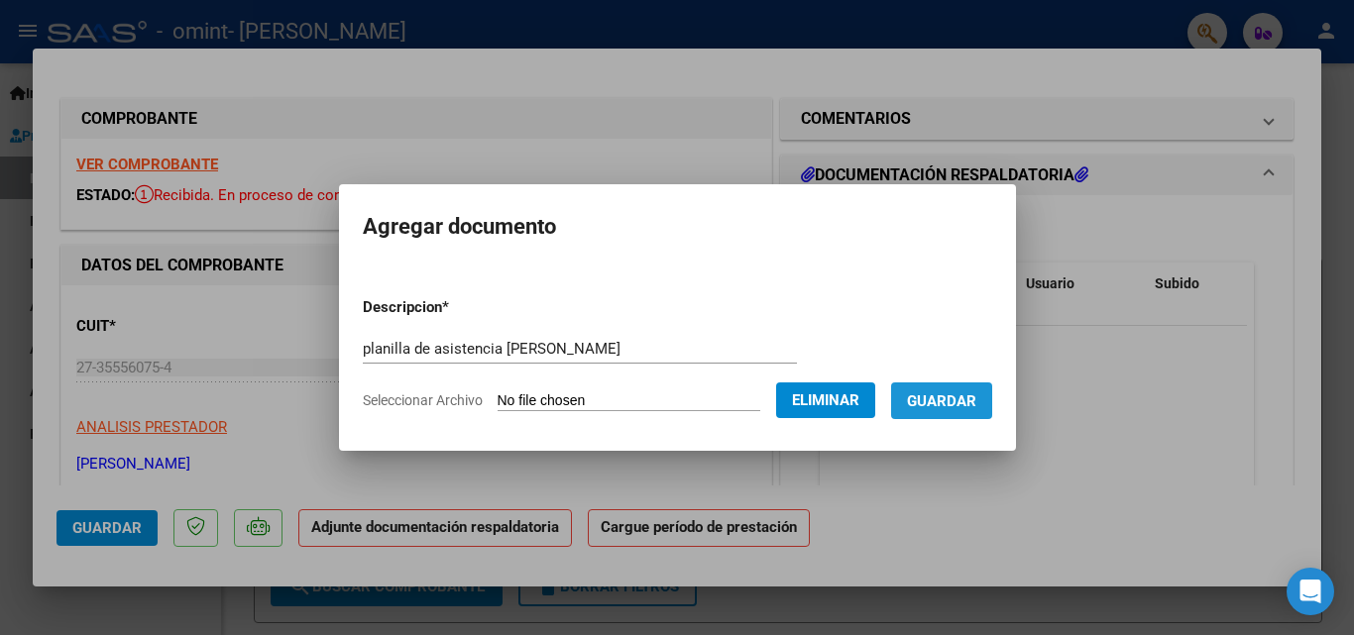
click at [976, 402] on span "Guardar" at bounding box center [941, 402] width 69 height 18
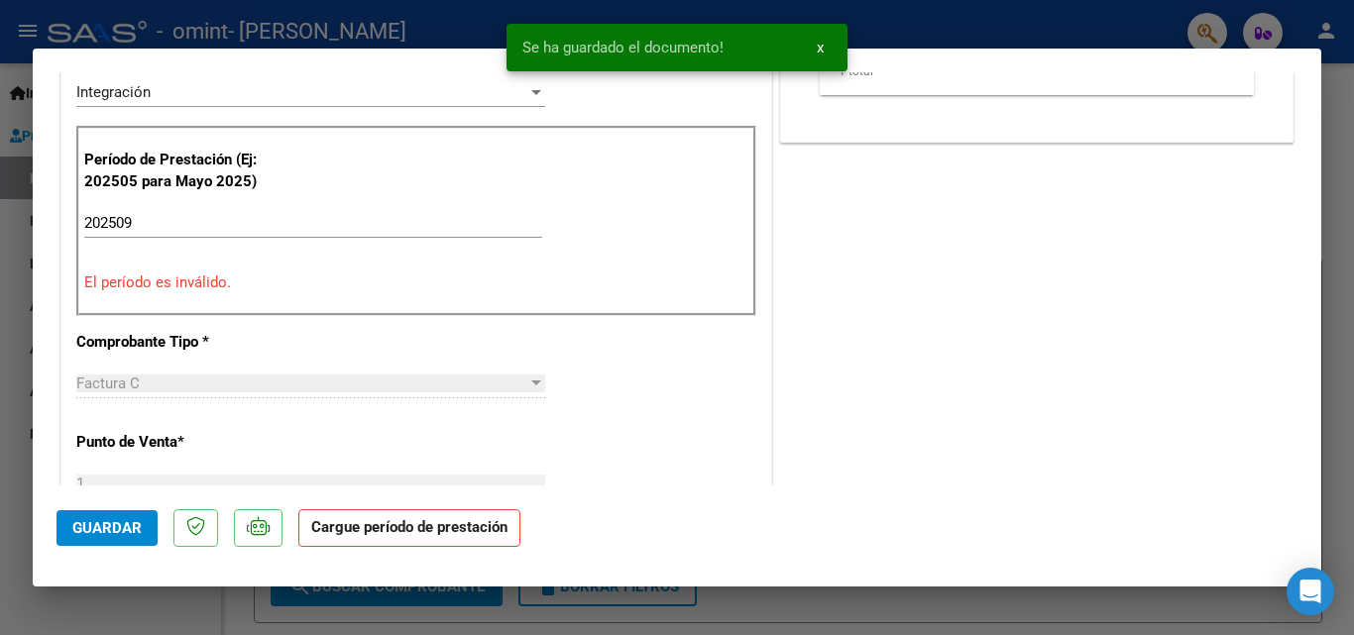
scroll to position [532, 0]
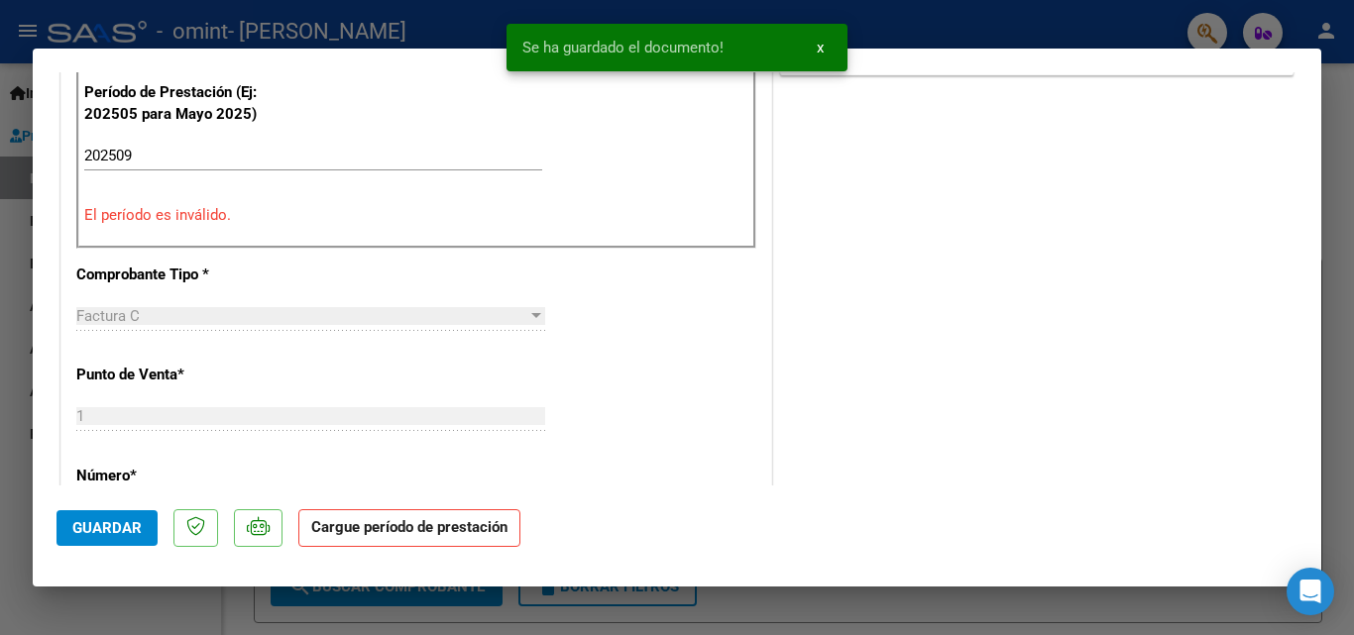
click at [306, 155] on input "202509" at bounding box center [313, 156] width 458 height 18
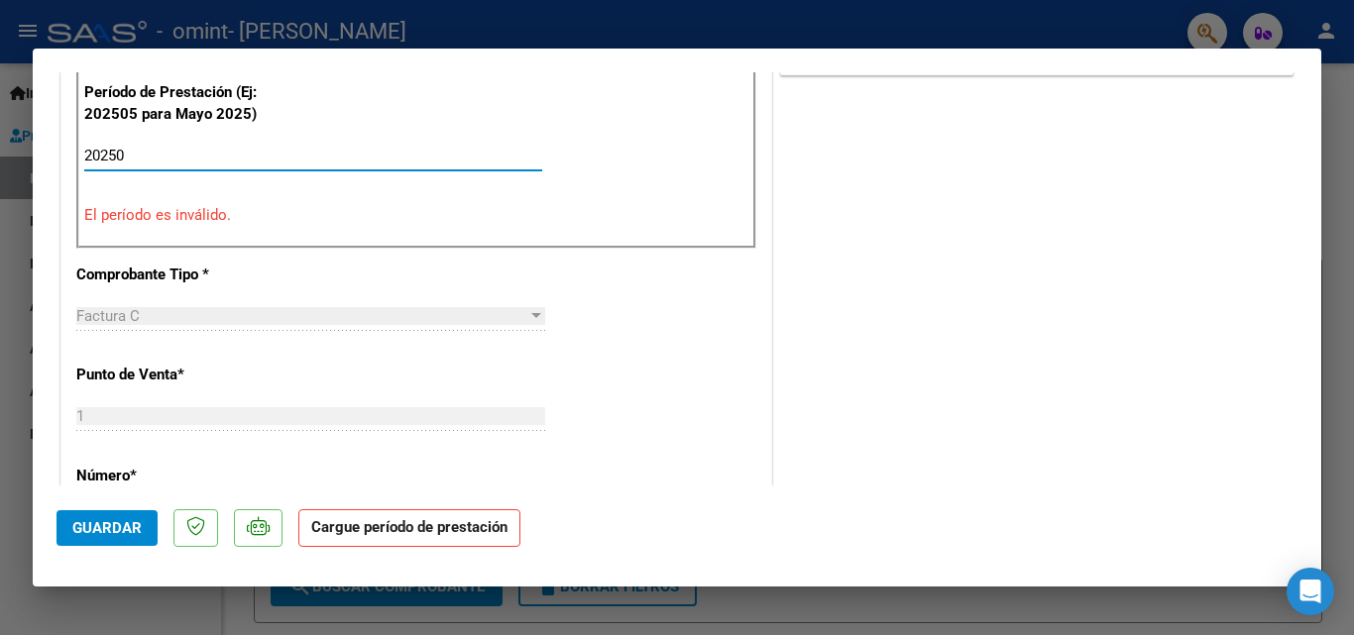
type input "202509"
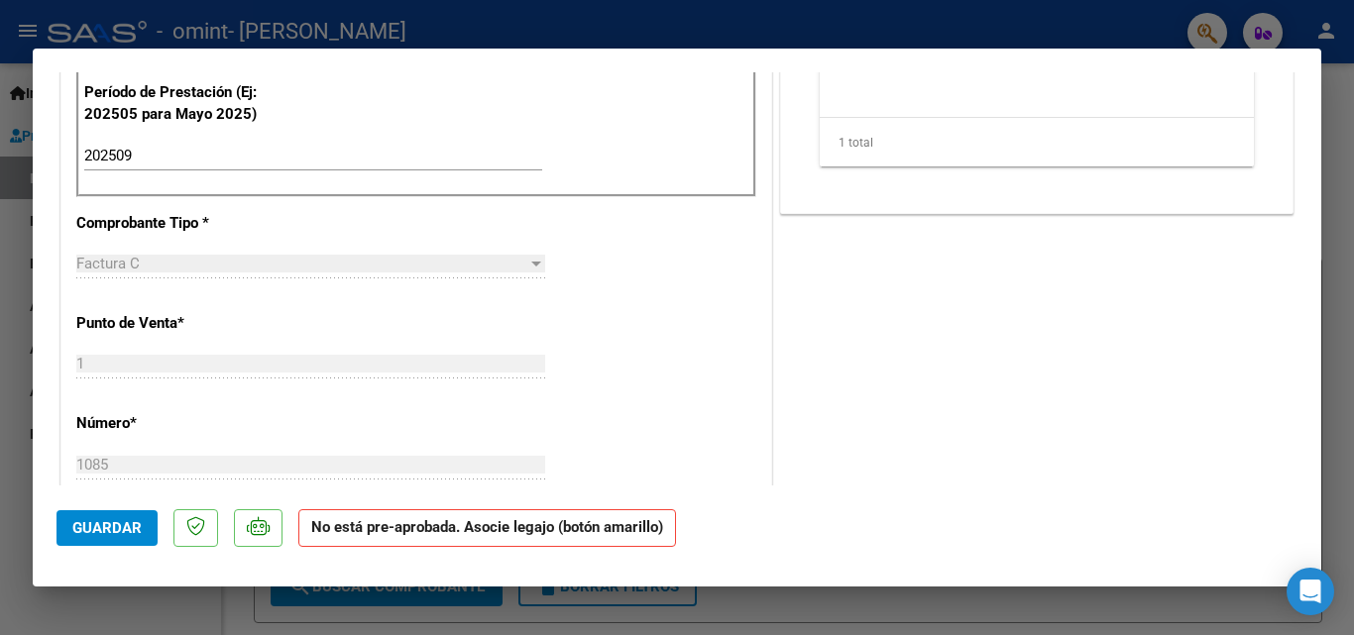
click at [1051, 283] on div "COMENTARIOS Comentarios del Prestador / Gerenciador: PREAPROBACIÓN PARA INTEGRA…" at bounding box center [1036, 376] width 521 height 1628
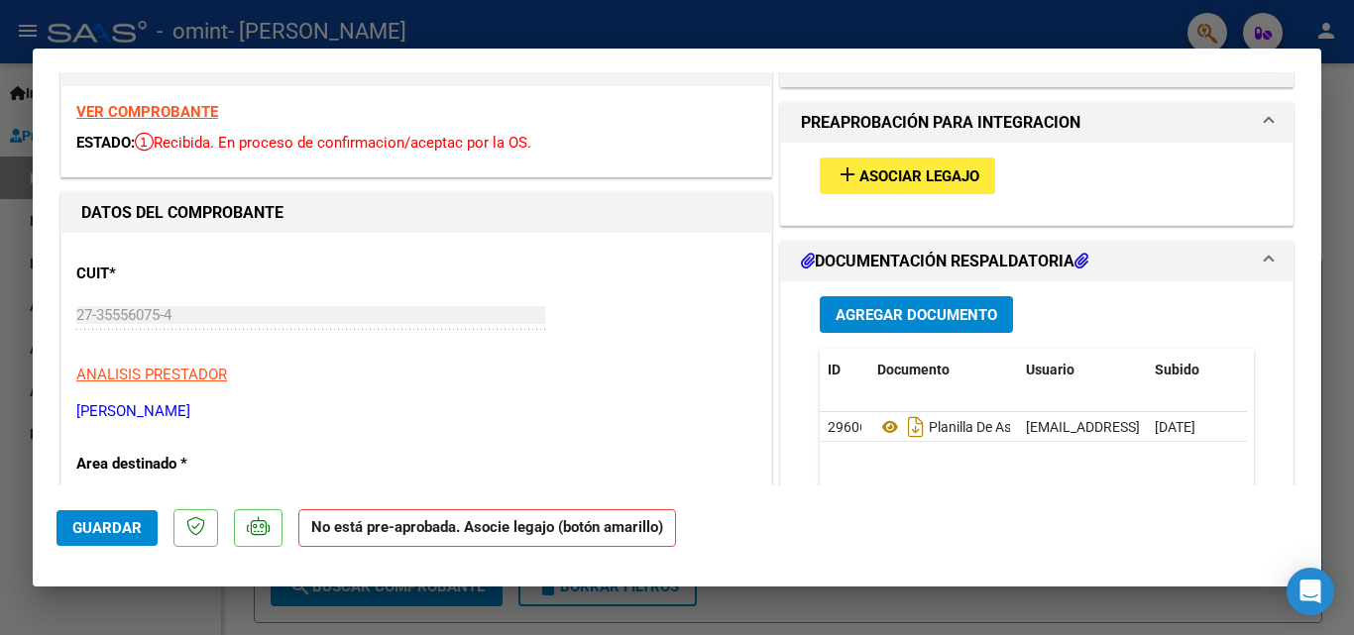
scroll to position [18, 0]
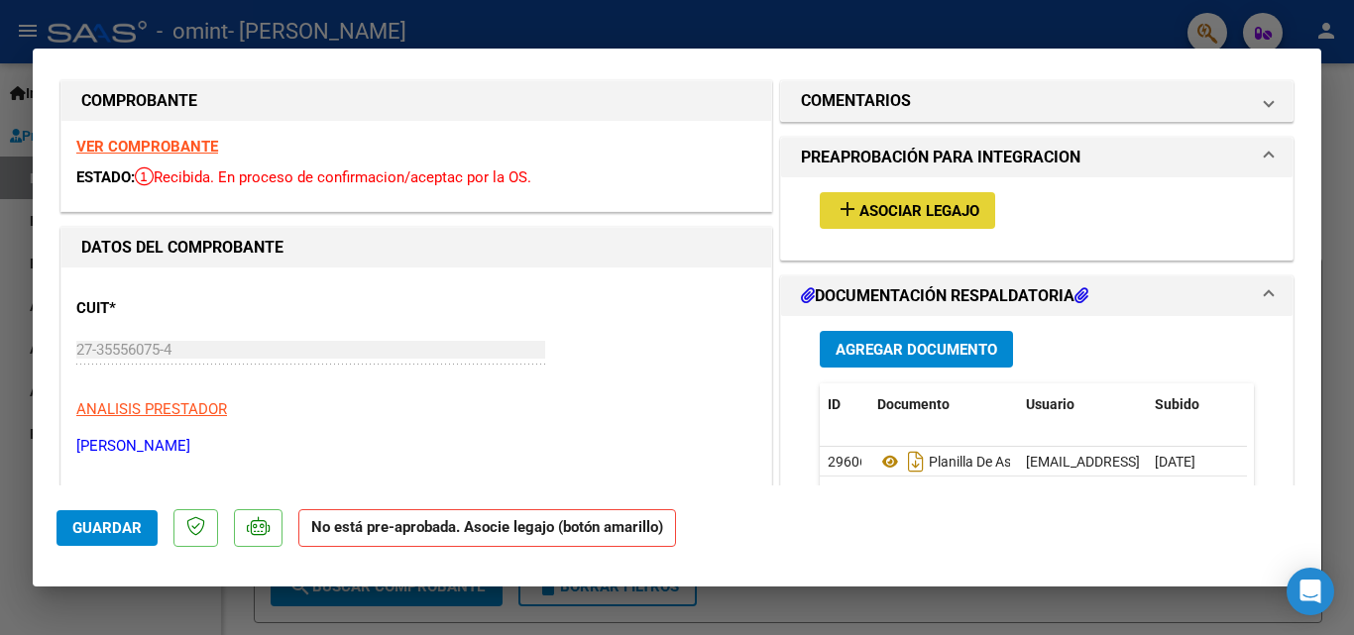
click at [919, 219] on span "Asociar Legajo" at bounding box center [919, 211] width 120 height 18
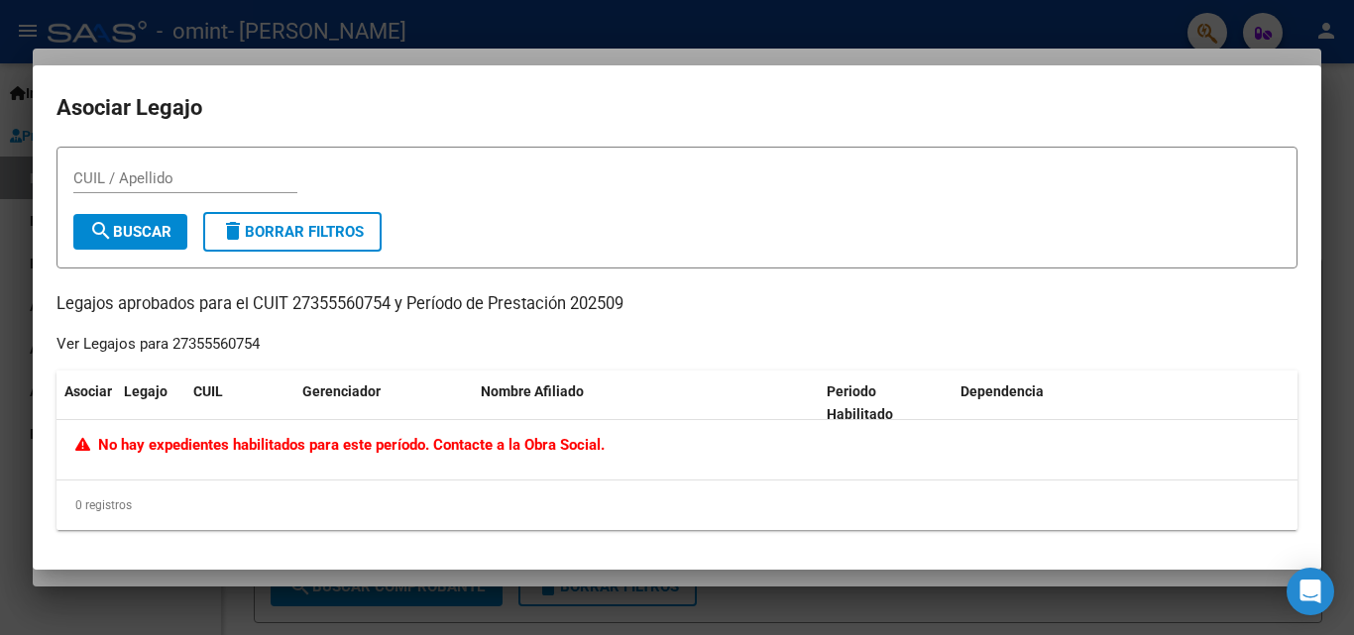
click at [307, 448] on span "No hay expedientes habilitados para este período. Contacte a la Obra Social." at bounding box center [339, 445] width 529 height 18
click at [224, 176] on input "CUIL / Apellido" at bounding box center [185, 179] width 224 height 18
type input "[PERSON_NAME]"
click at [149, 219] on button "search Buscar" at bounding box center [130, 232] width 114 height 36
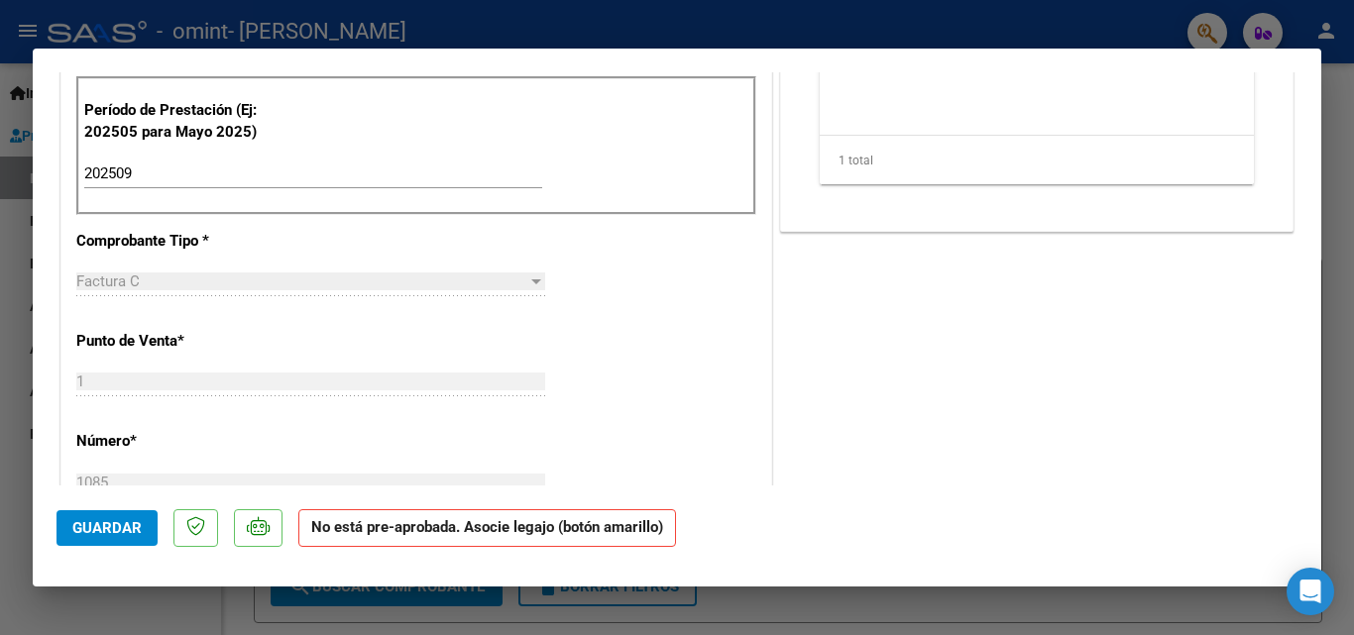
scroll to position [0, 0]
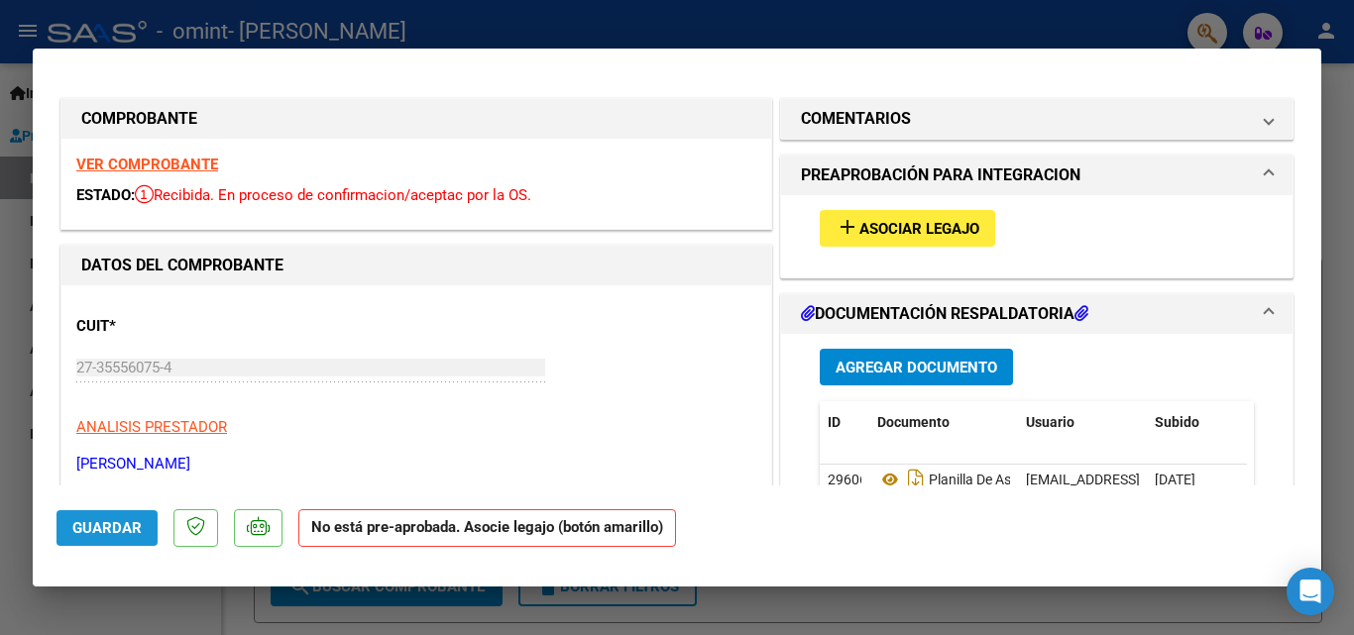
click at [97, 519] on span "Guardar" at bounding box center [106, 528] width 69 height 18
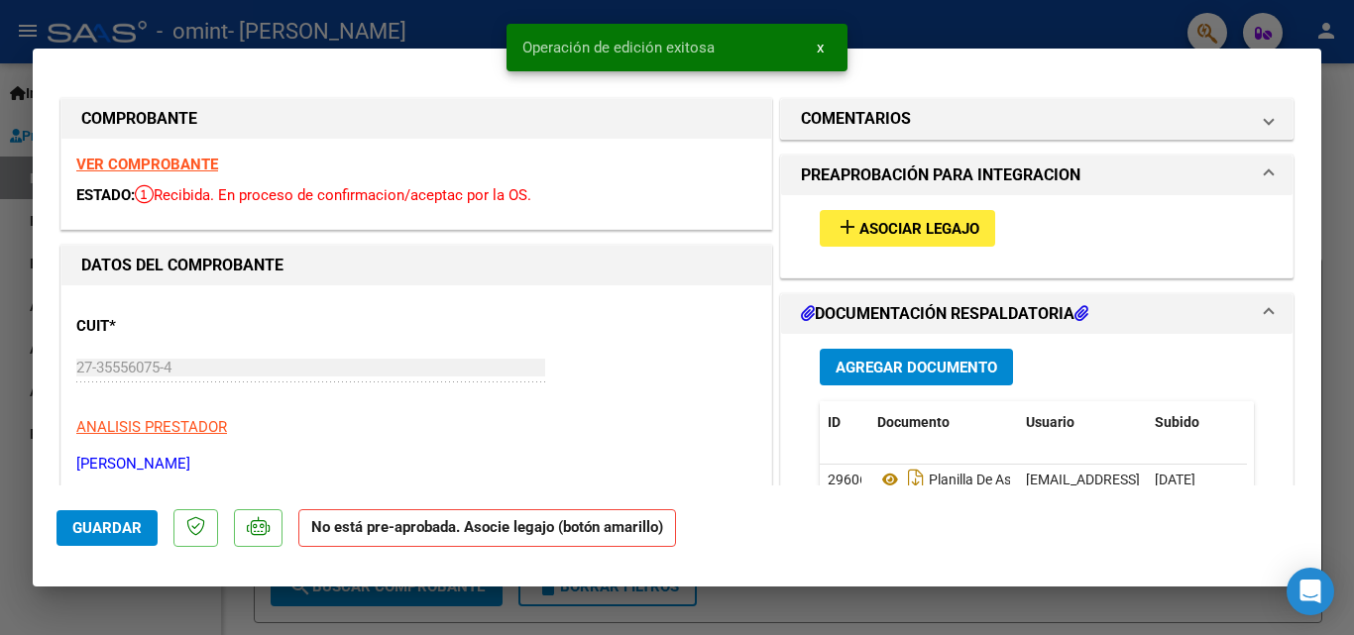
click at [904, 615] on div at bounding box center [677, 317] width 1354 height 635
type input "$ 0,00"
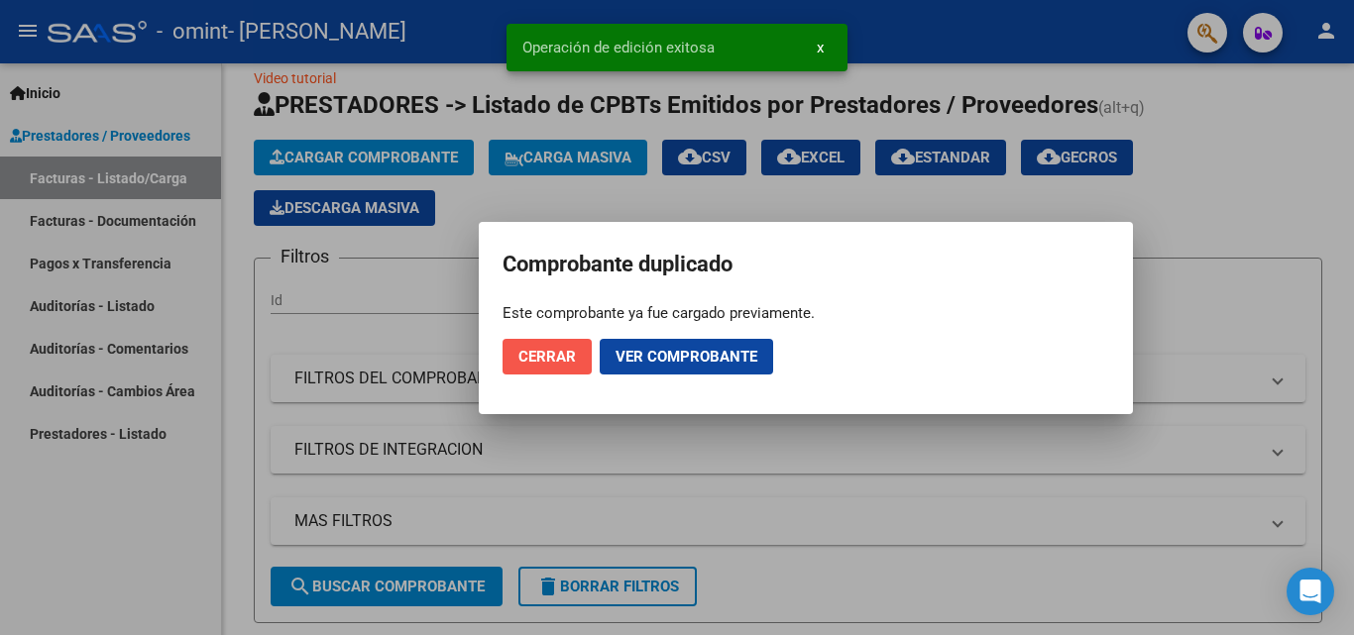
click at [562, 358] on span "Cerrar" at bounding box center [546, 357] width 57 height 18
